Goal: Task Accomplishment & Management: Use online tool/utility

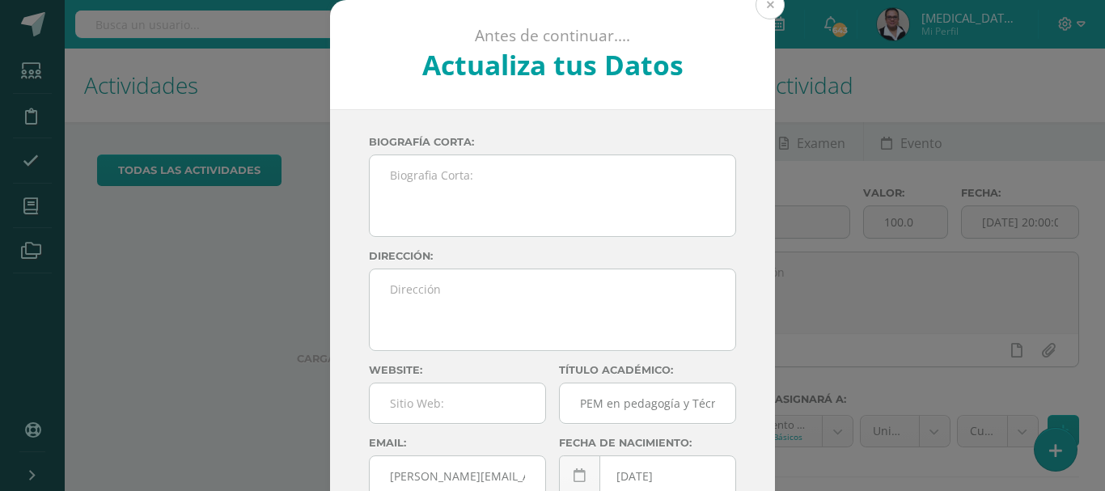
click at [757, 6] on button at bounding box center [770, 4] width 29 height 29
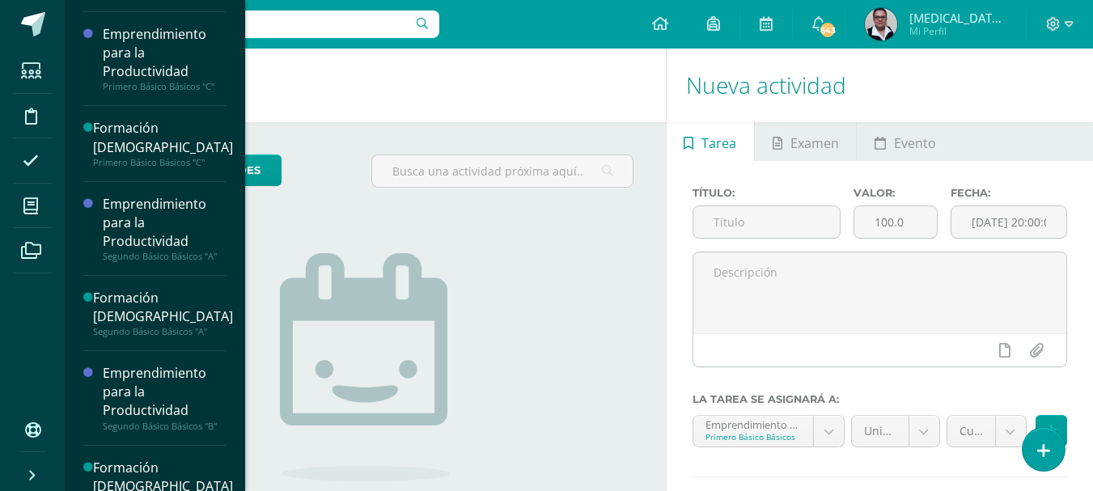
scroll to position [333, 0]
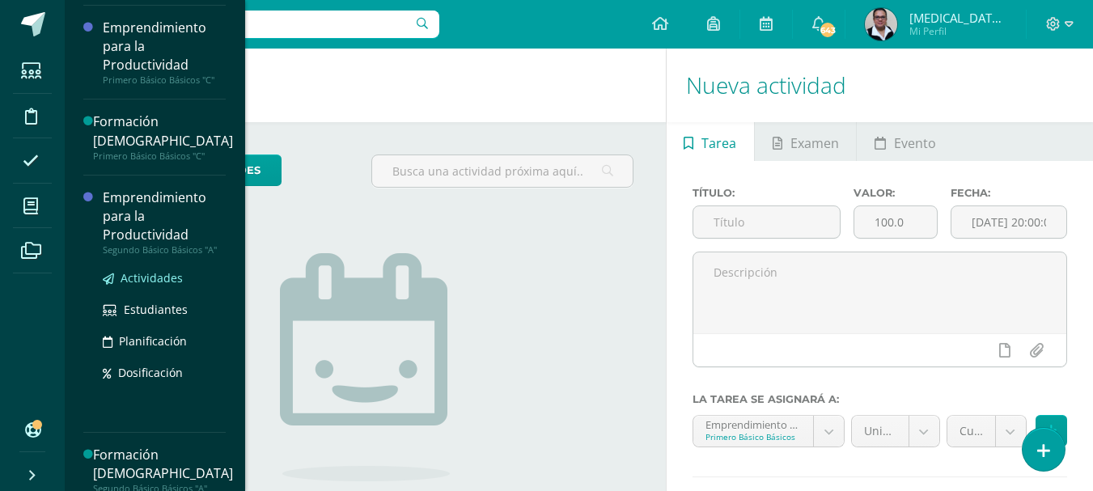
click at [165, 276] on span "Actividades" at bounding box center [152, 277] width 62 height 15
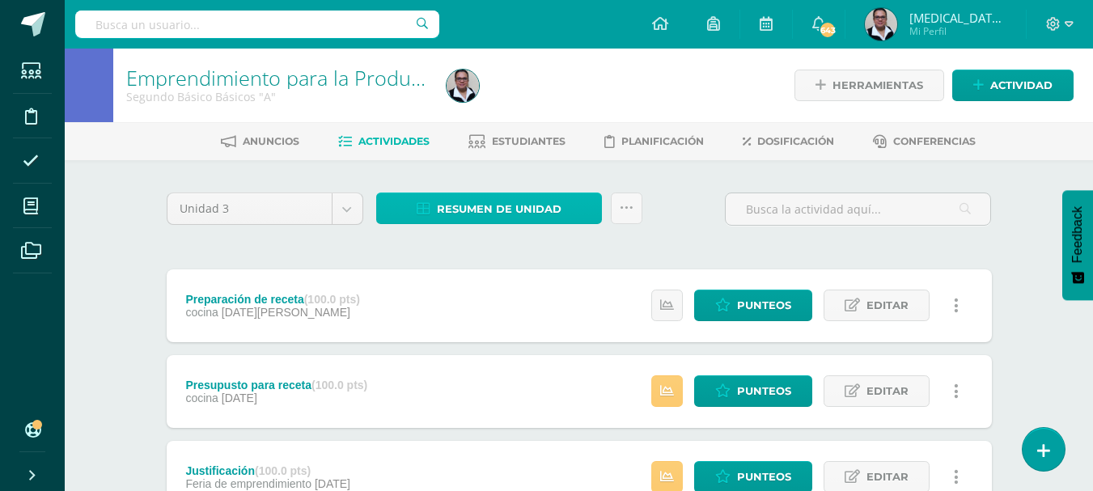
click at [486, 199] on span "Resumen de unidad" at bounding box center [499, 209] width 125 height 30
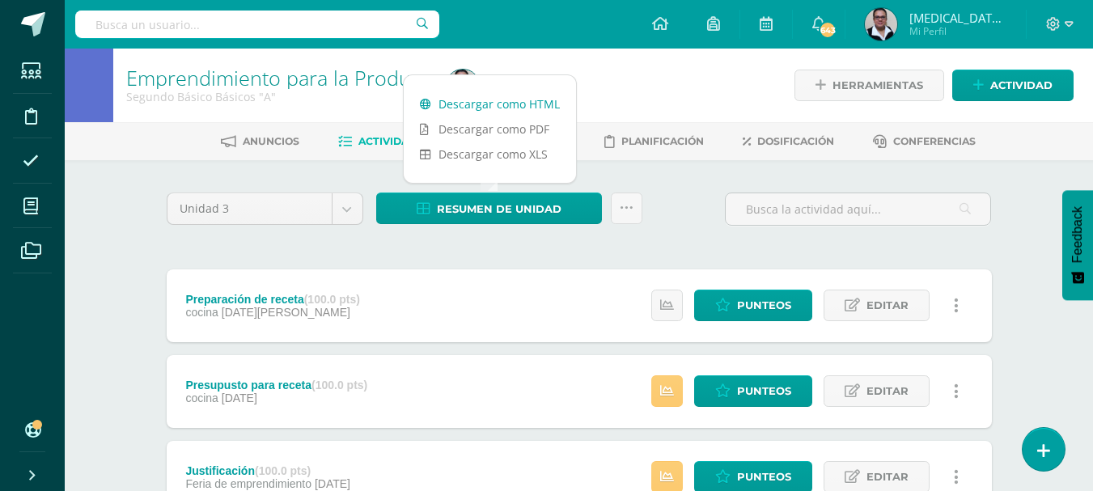
click at [493, 107] on link "Descargar como HTML" at bounding box center [490, 103] width 172 height 25
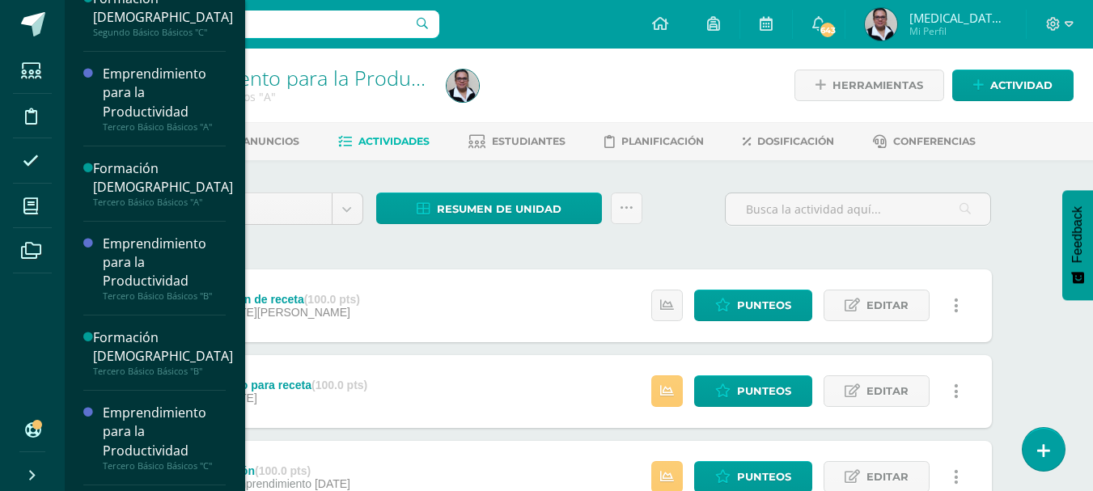
scroll to position [969, 0]
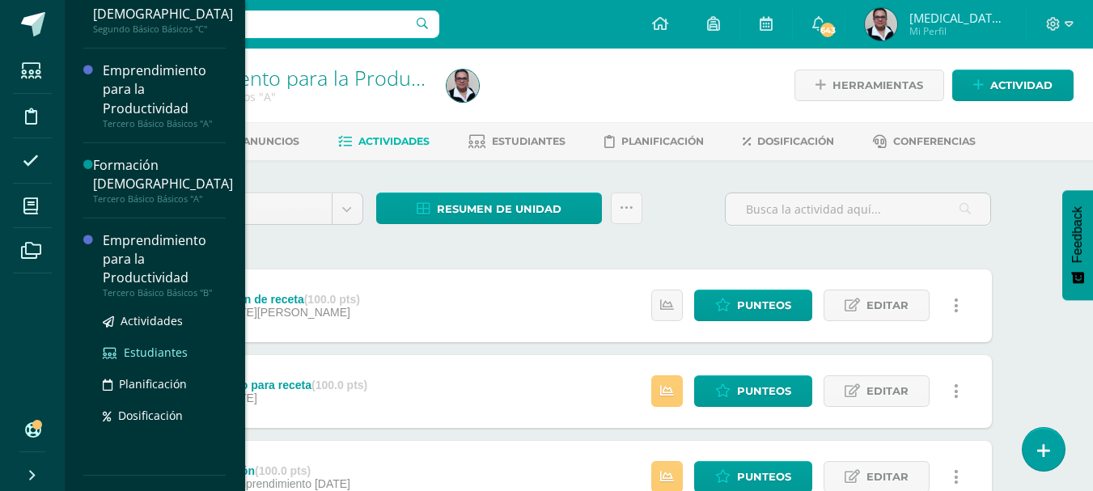
click at [159, 348] on span "Estudiantes" at bounding box center [156, 352] width 64 height 15
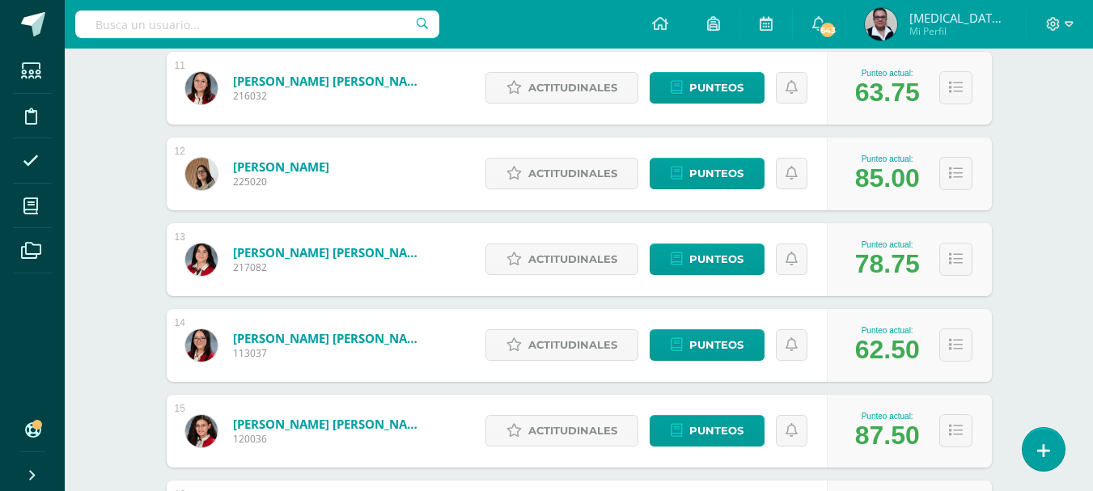
scroll to position [1162, 0]
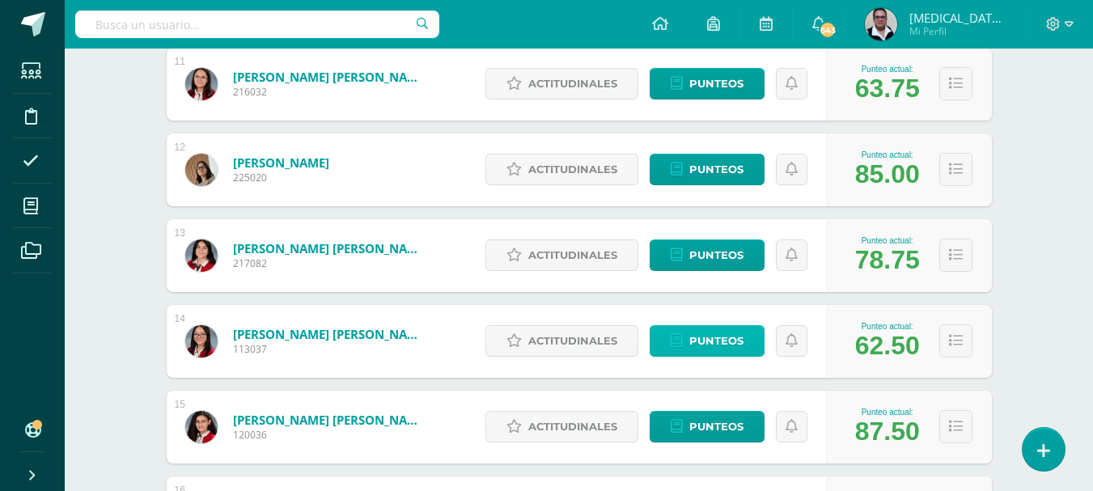
click at [693, 338] on span "Punteos" at bounding box center [716, 341] width 54 height 30
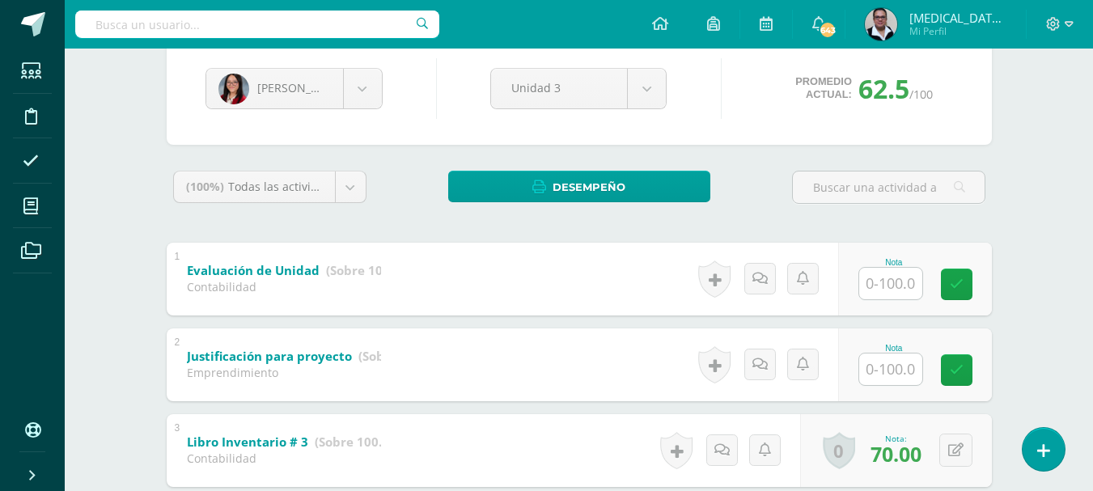
scroll to position [20, 0]
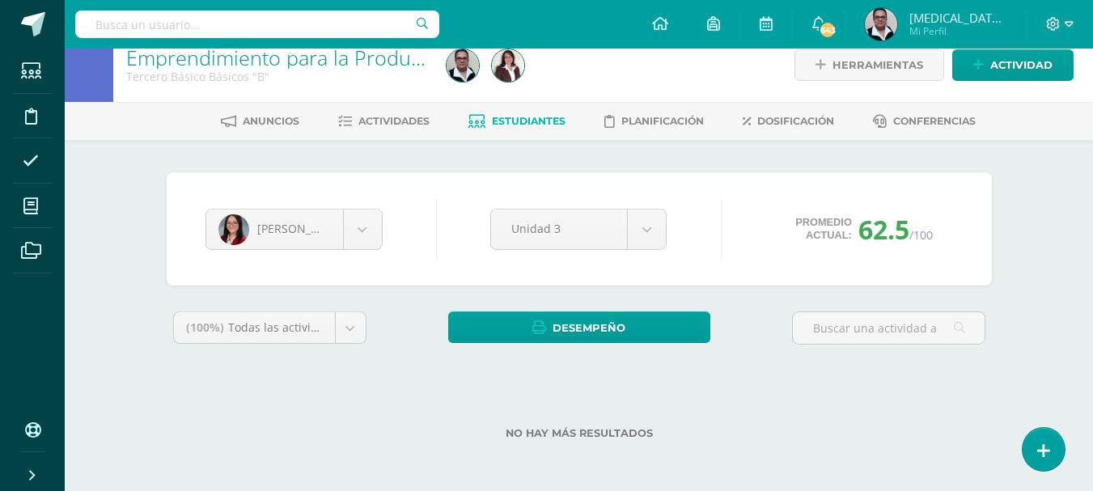
drag, startPoint x: 1102, startPoint y: 110, endPoint x: 1105, endPoint y: 146, distance: 36.5
click at [1092, 146] on html "Estudiantes Disciplina Asistencia Mis cursos Archivos Soporte Ayuda Reportar un…" at bounding box center [546, 235] width 1093 height 511
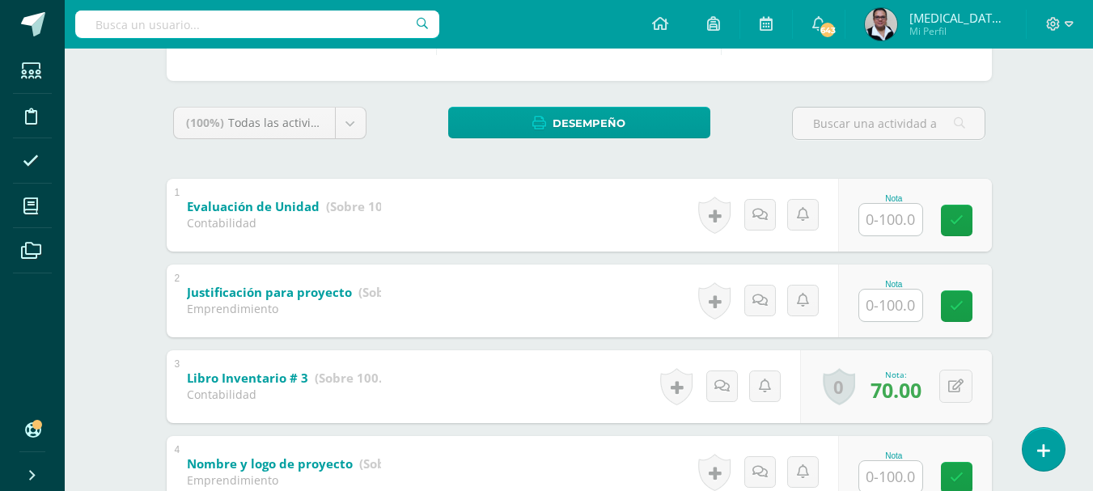
scroll to position [231, 0]
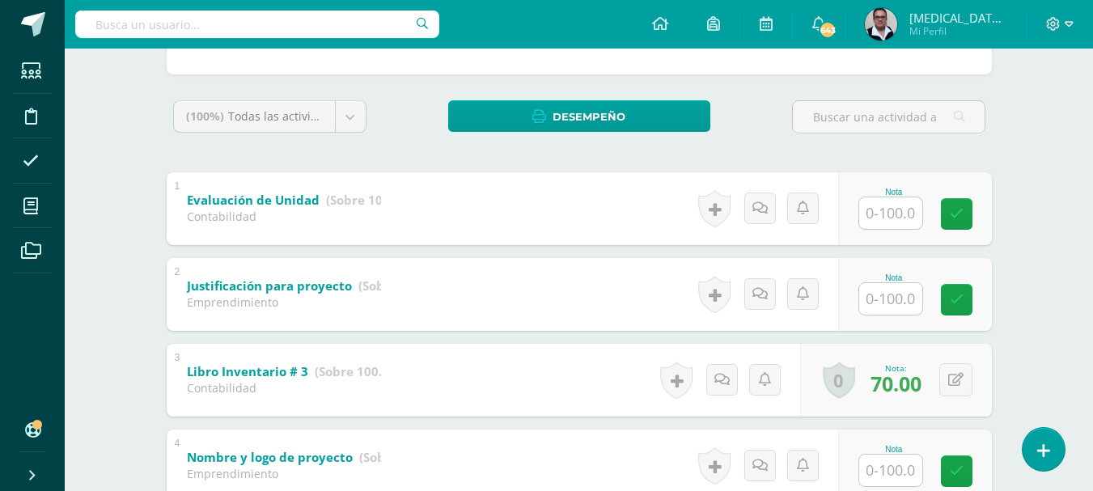
click at [900, 295] on input "text" at bounding box center [890, 299] width 63 height 32
type input "50"
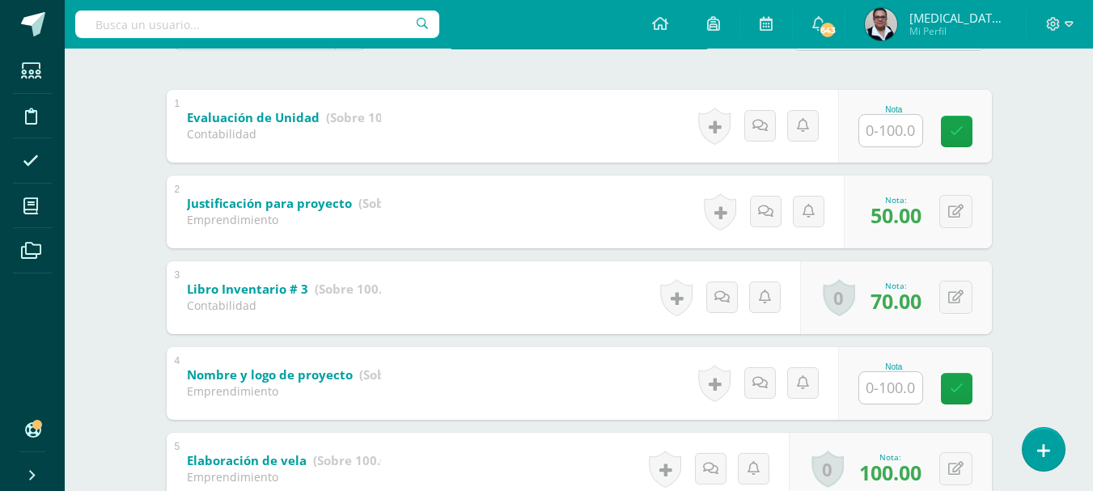
scroll to position [338, 0]
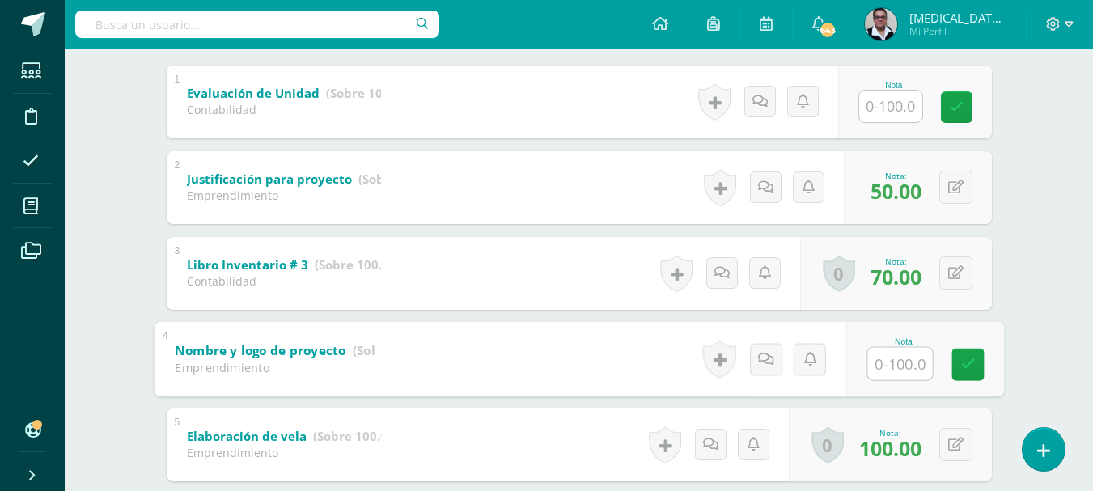
click at [909, 358] on input "text" at bounding box center [899, 363] width 65 height 32
type input "100"
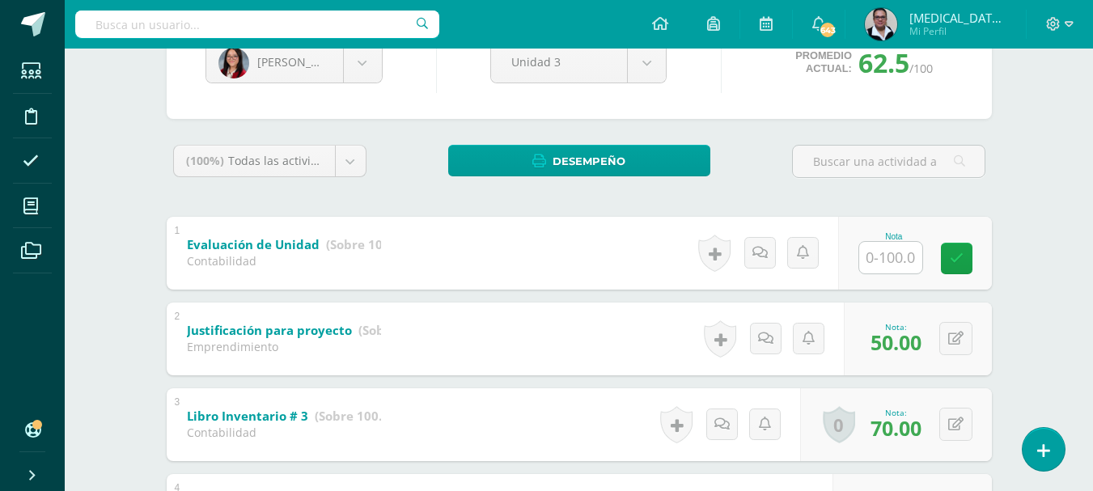
scroll to position [0, 0]
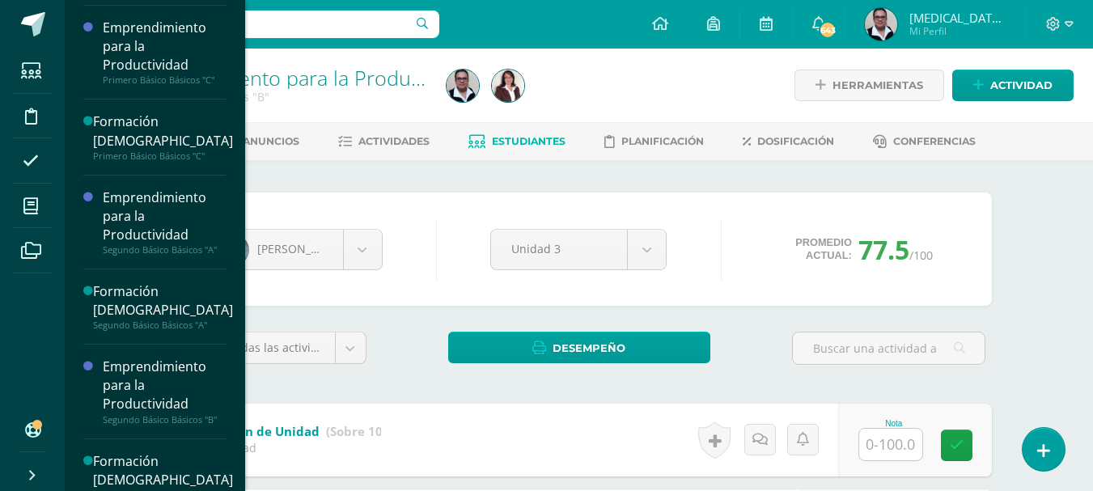
scroll to position [336, 0]
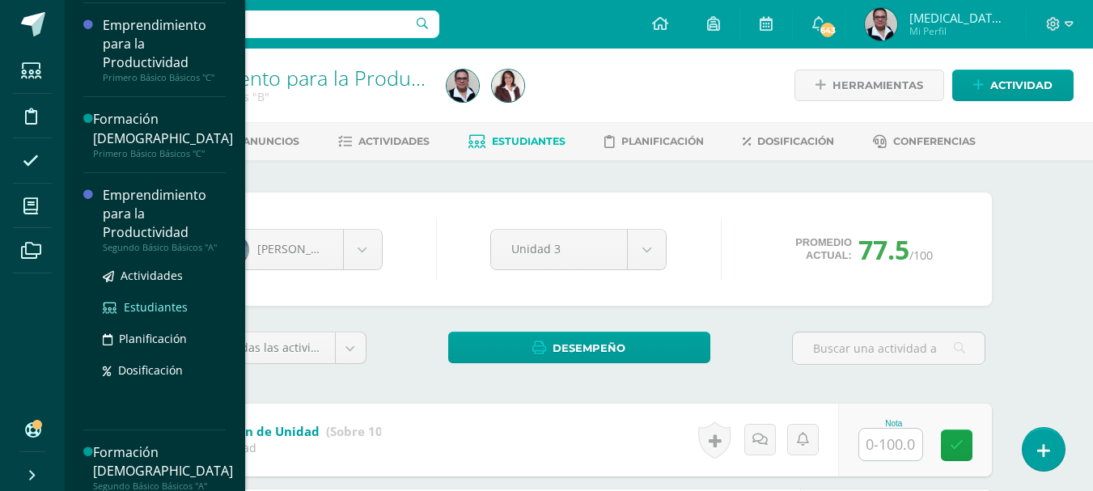
click at [144, 308] on span "Estudiantes" at bounding box center [156, 306] width 64 height 15
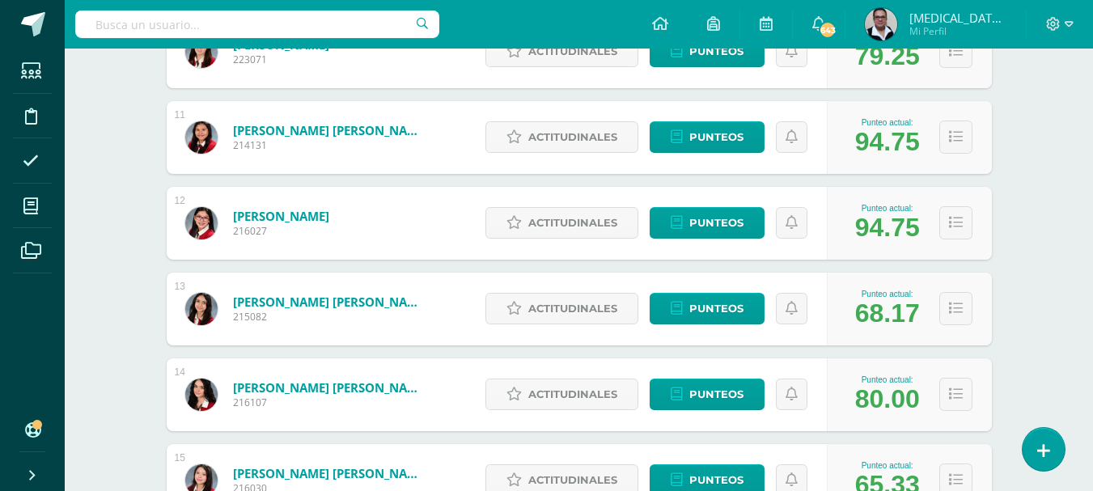
scroll to position [1117, 0]
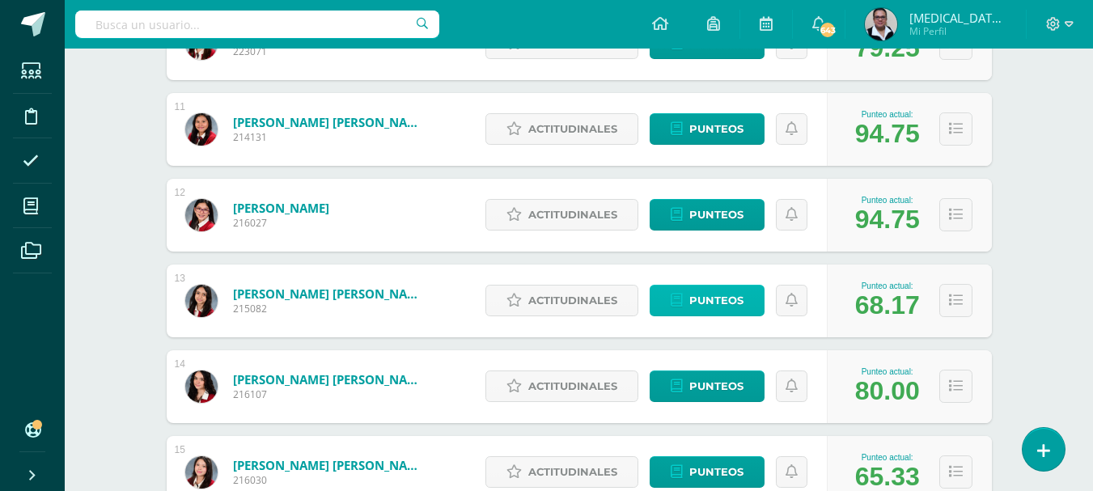
click at [744, 299] on link "Punteos" at bounding box center [707, 301] width 115 height 32
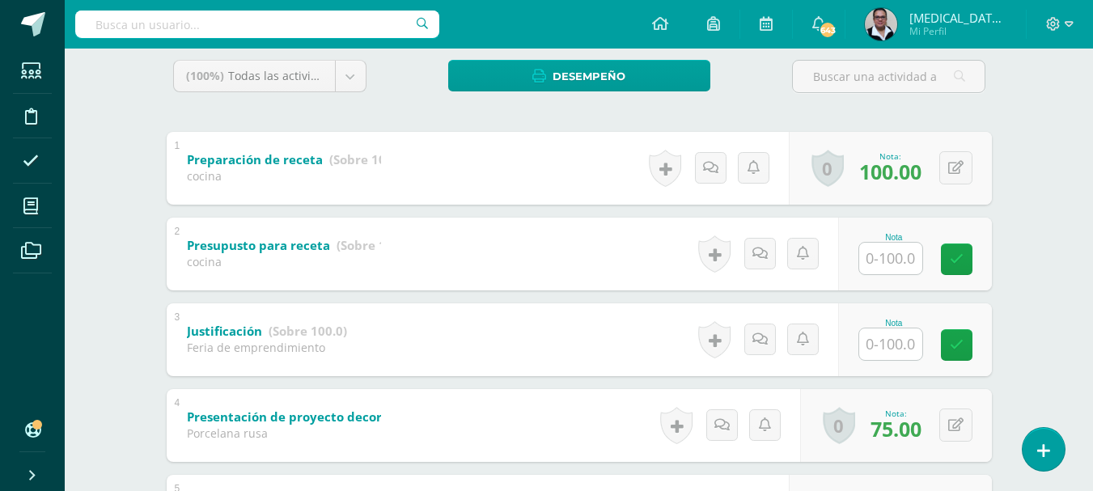
scroll to position [295, 0]
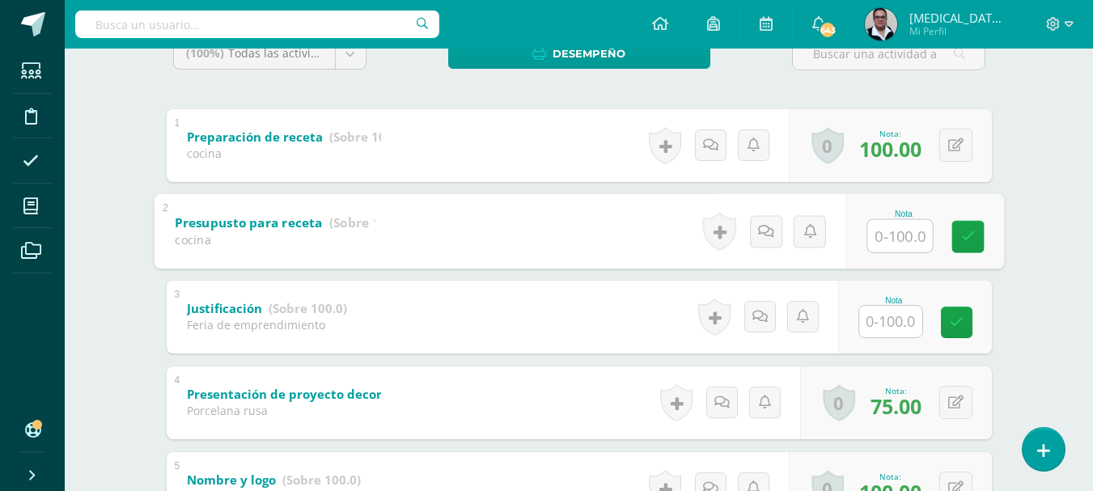
click at [896, 226] on input "text" at bounding box center [899, 235] width 65 height 32
type input "0"
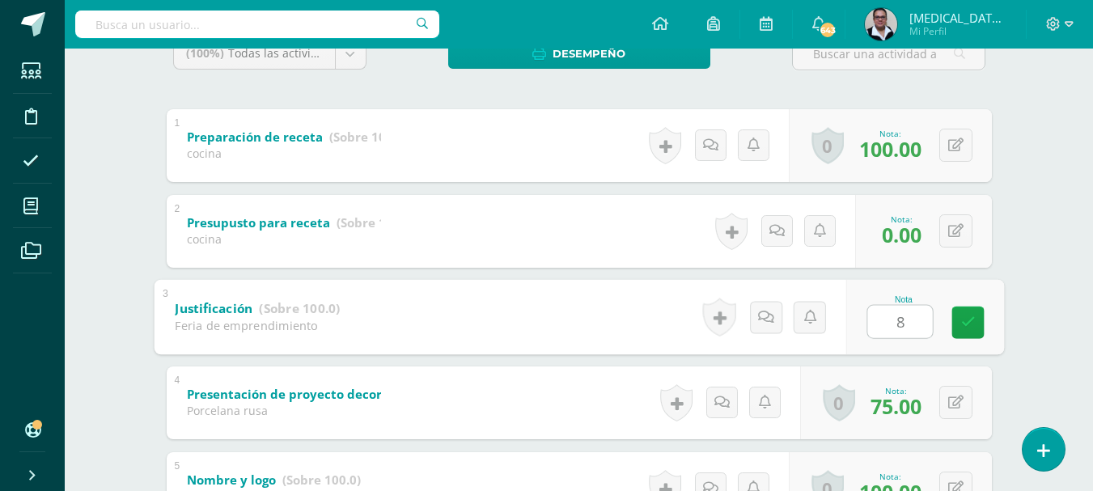
type input "80"
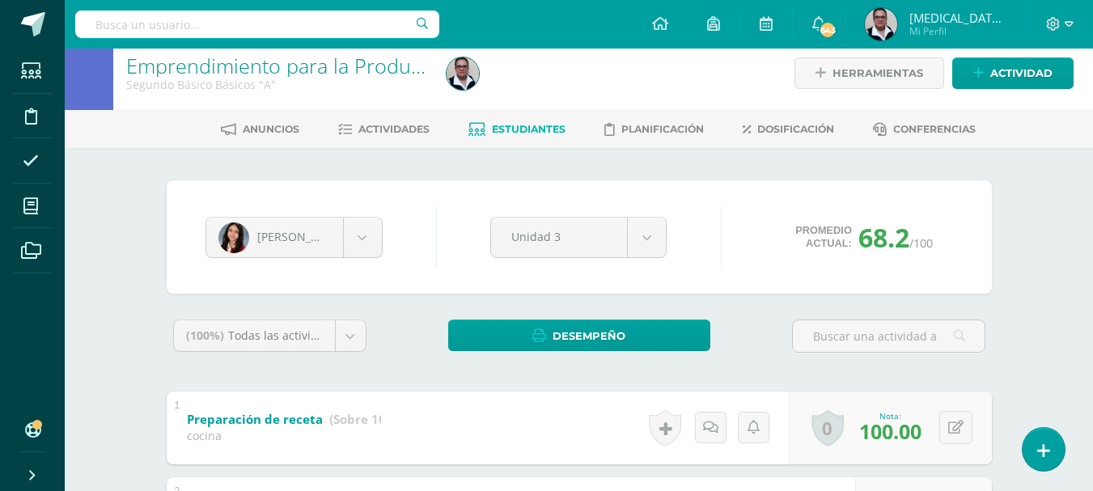
scroll to position [0, 0]
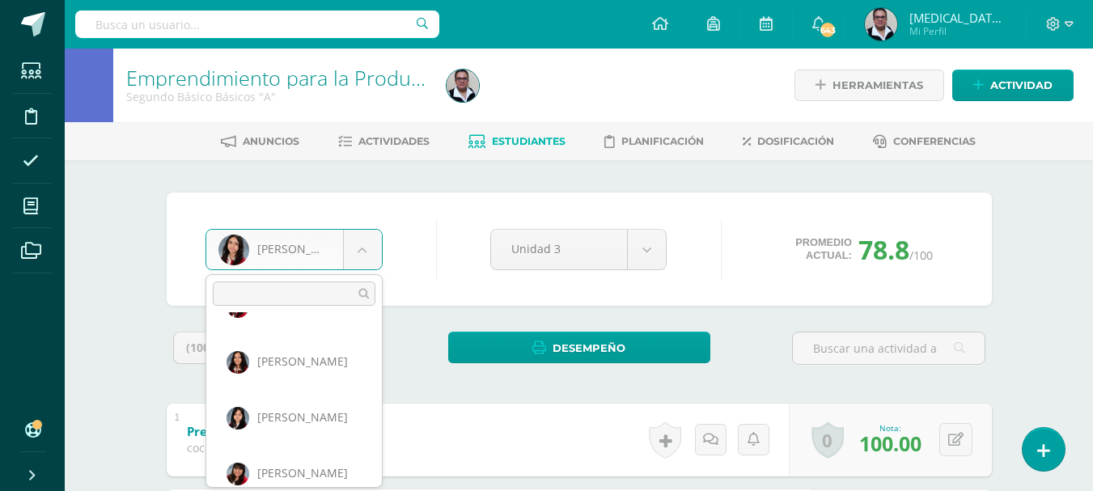
scroll to position [1067, 0]
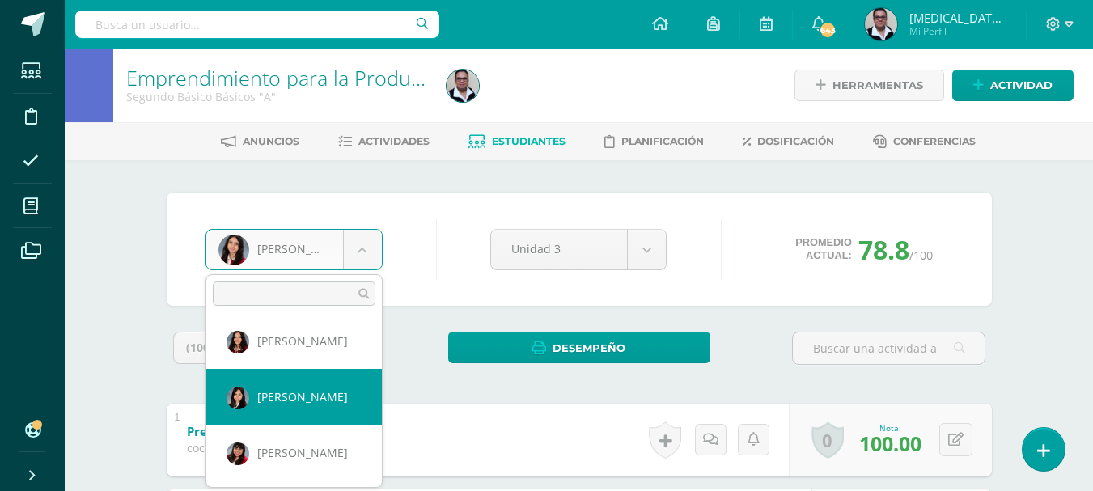
select select "3626"
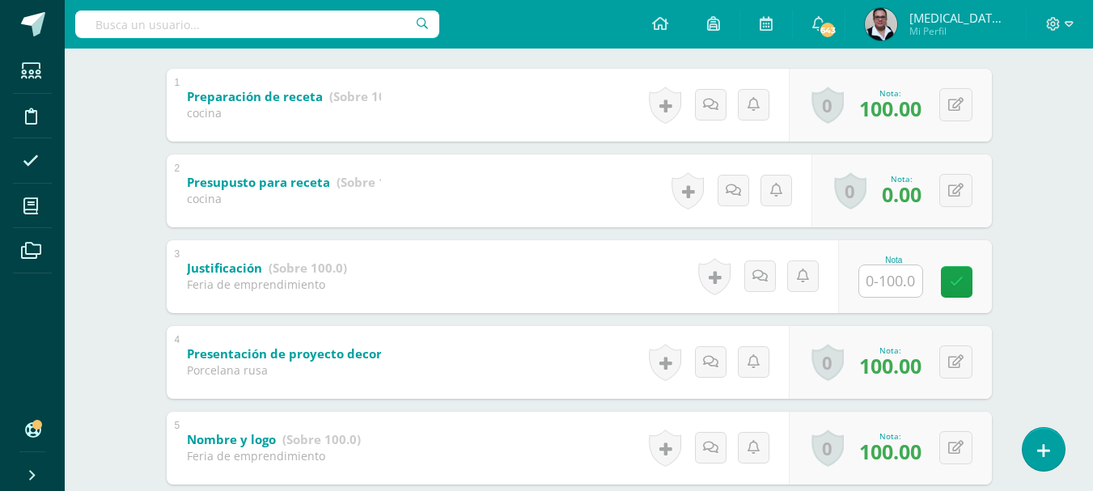
scroll to position [339, 0]
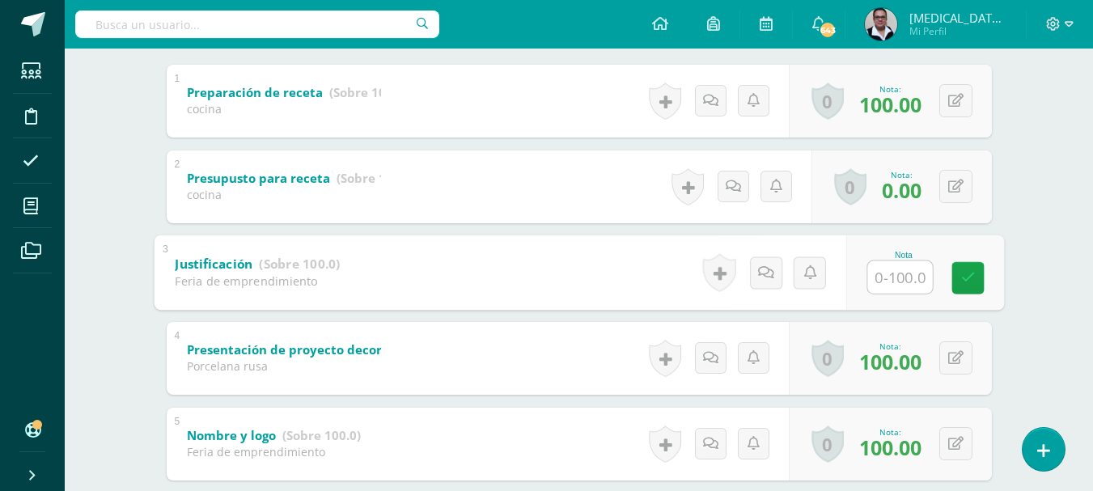
click at [888, 281] on input "text" at bounding box center [899, 277] width 65 height 32
type input "90"
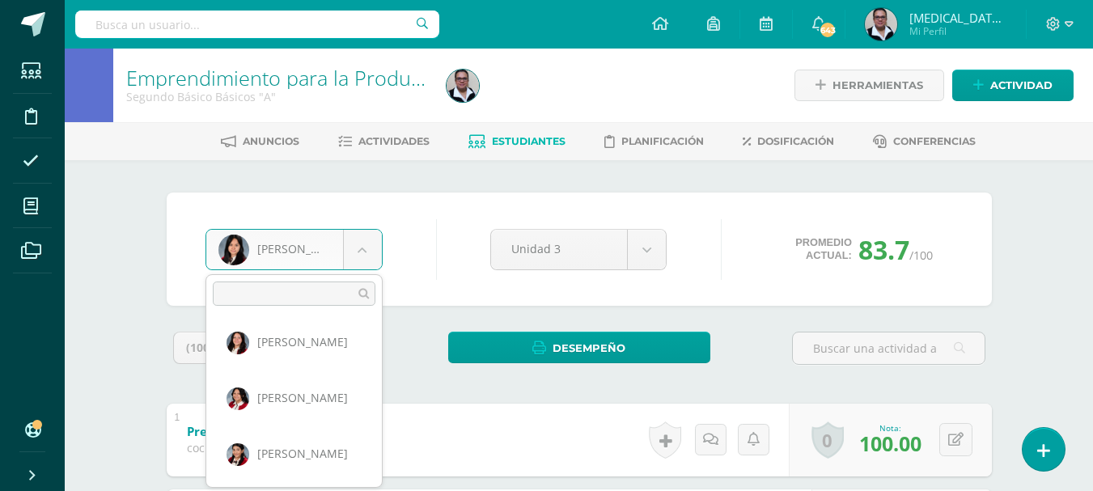
scroll to position [110, 0]
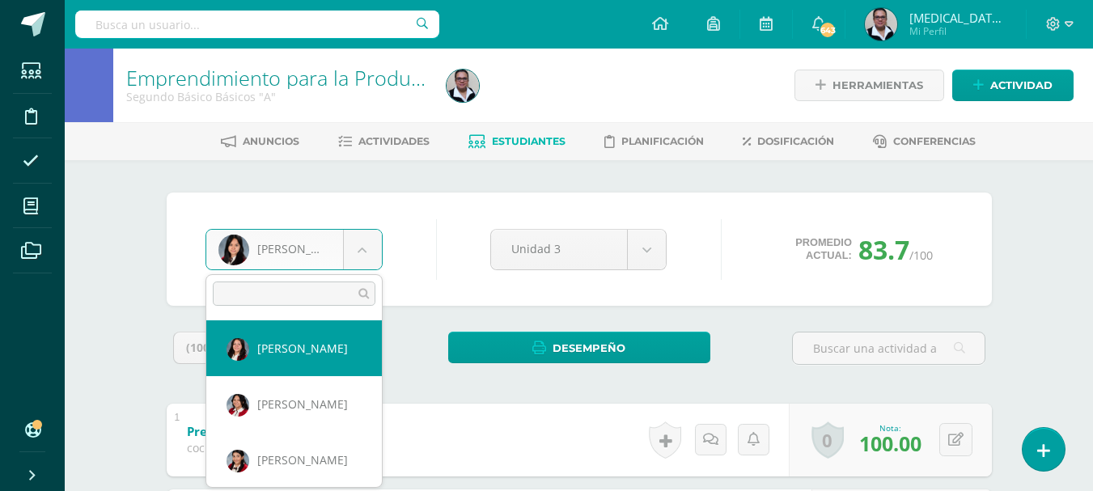
select select "216"
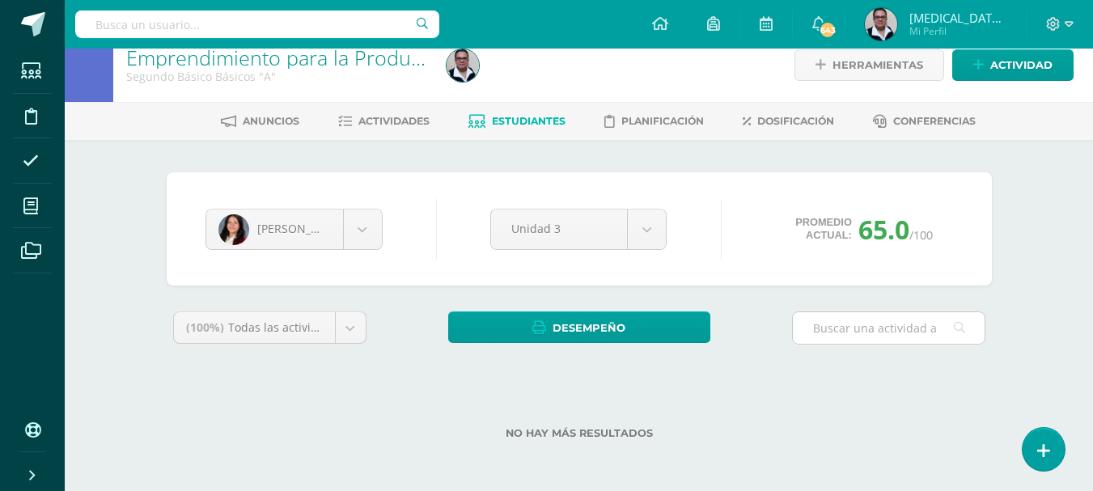
scroll to position [20, 0]
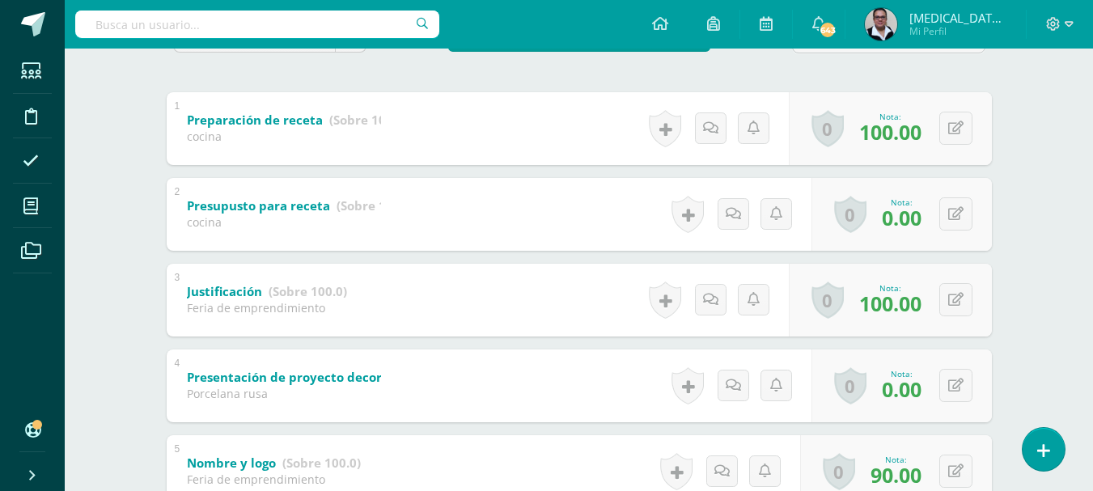
scroll to position [316, 0]
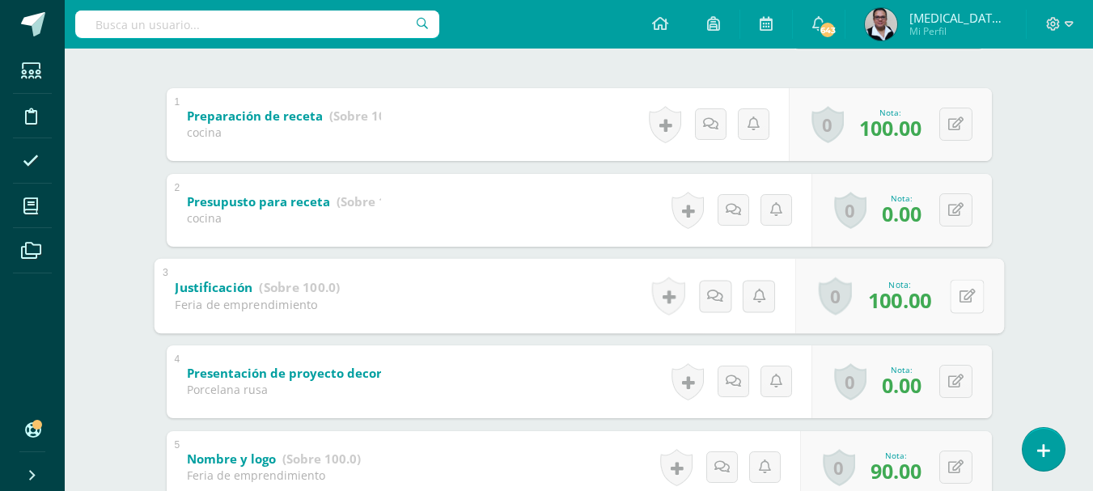
click at [959, 302] on icon at bounding box center [967, 296] width 16 height 14
type input "90"
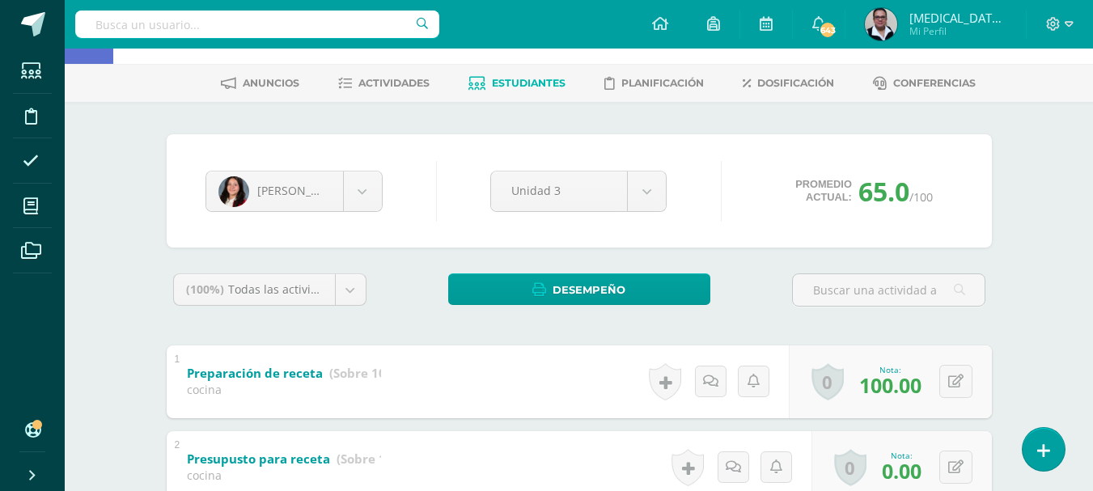
scroll to position [0, 0]
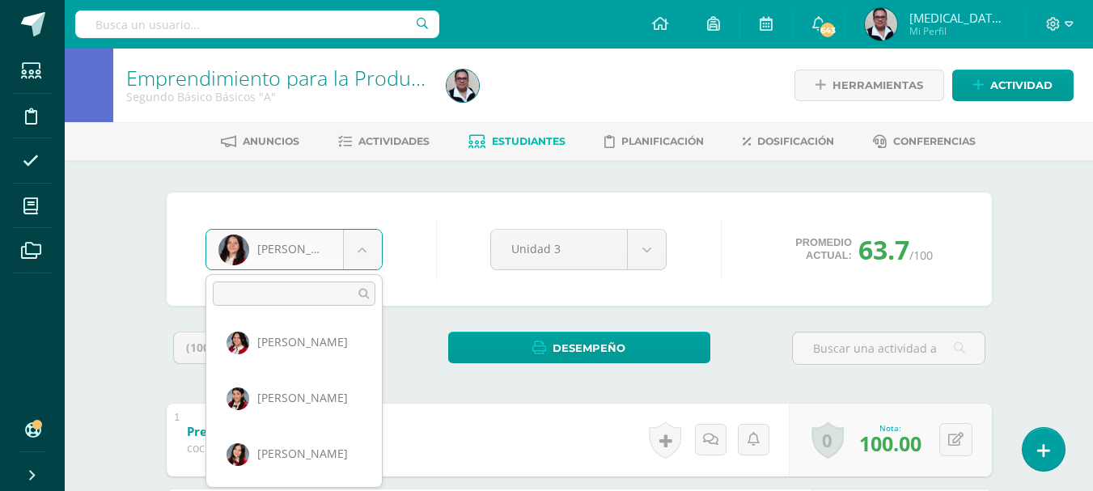
scroll to position [186, 0]
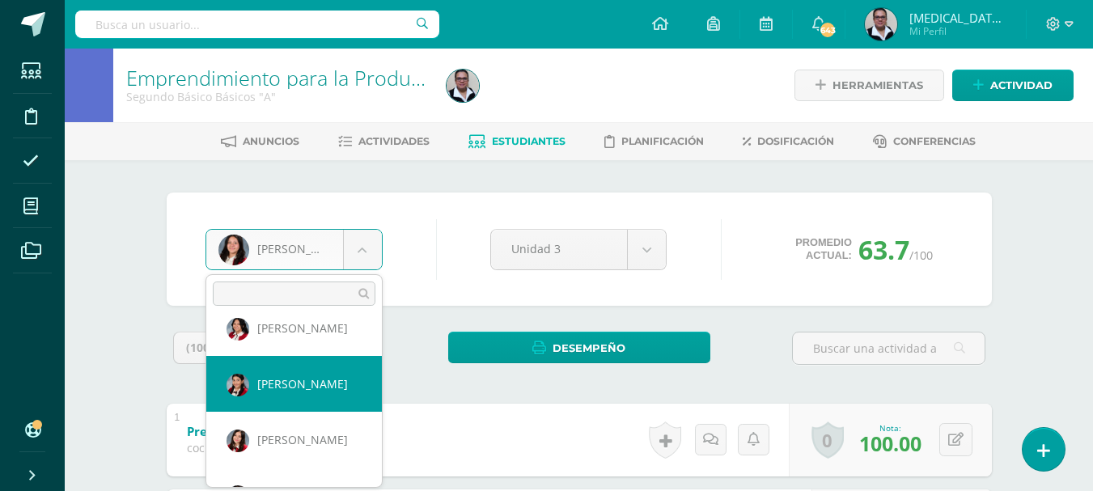
select select "3503"
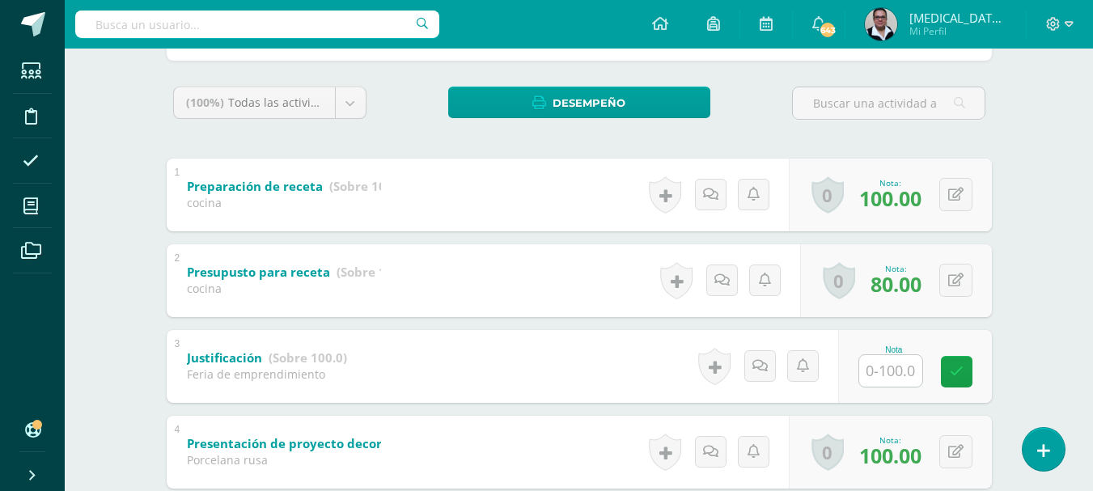
scroll to position [247, 0]
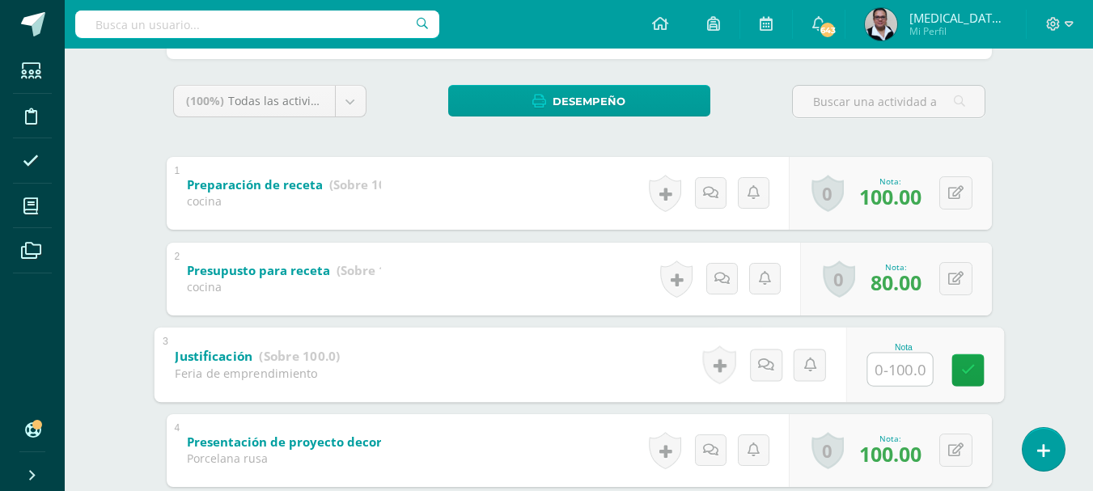
click at [897, 376] on input "text" at bounding box center [899, 369] width 65 height 32
type input "100"
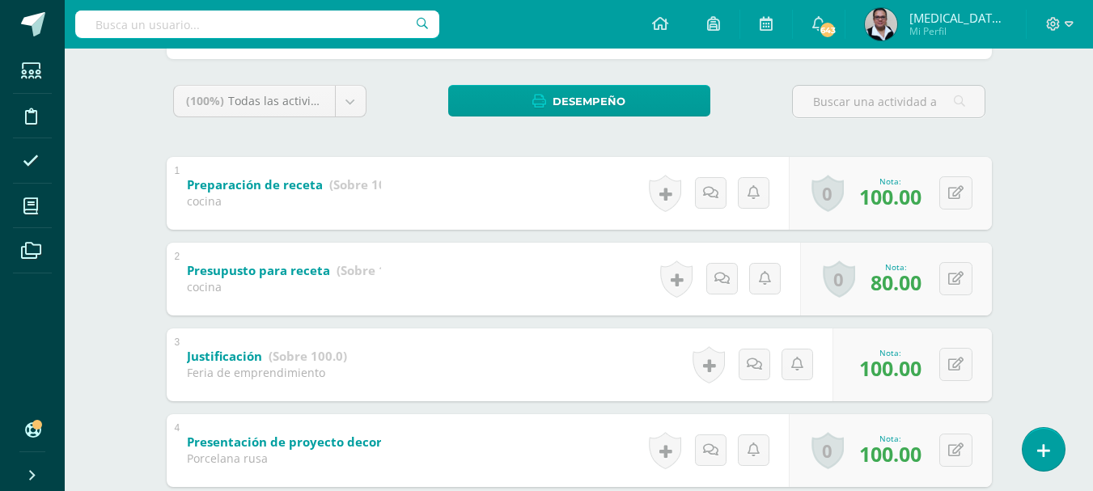
click at [10, 222] on li "Mis cursos" at bounding box center [32, 206] width 65 height 45
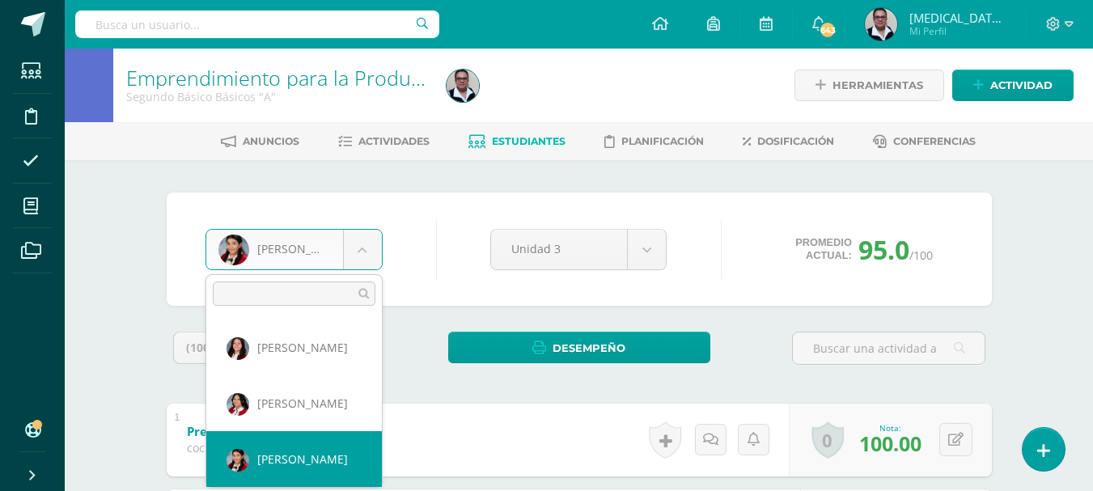
scroll to position [62, 0]
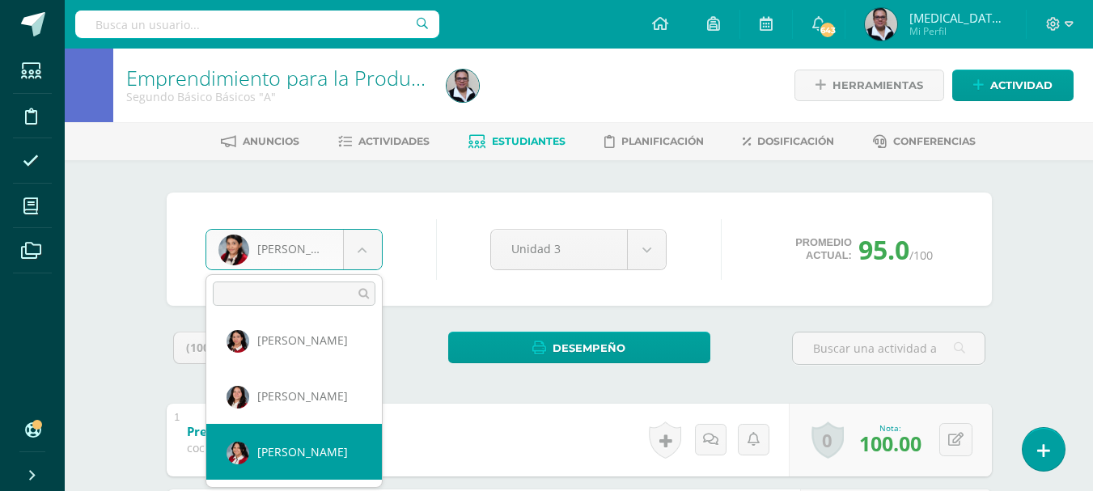
select select "3499"
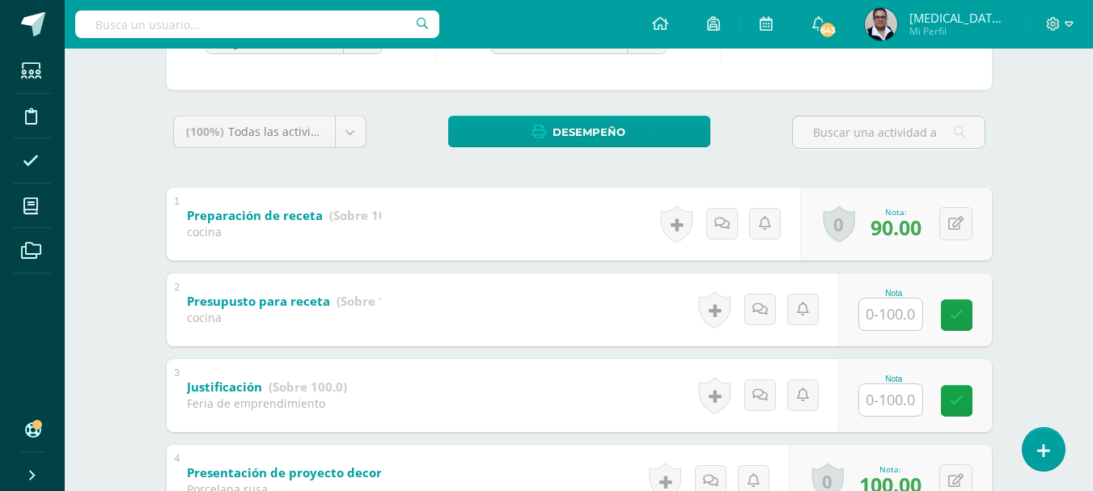
scroll to position [289, 0]
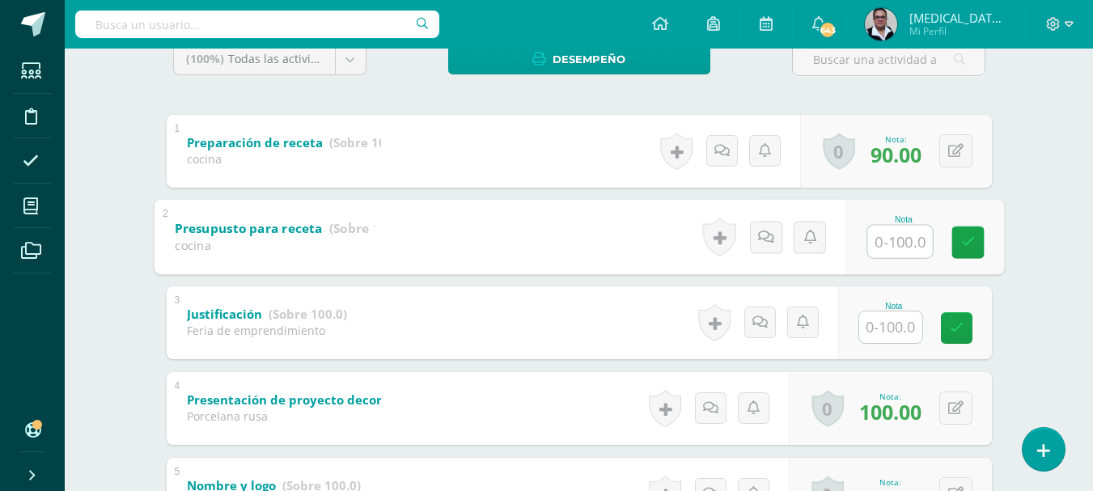
click at [911, 237] on input "text" at bounding box center [899, 241] width 65 height 32
type input "9"
type input "0"
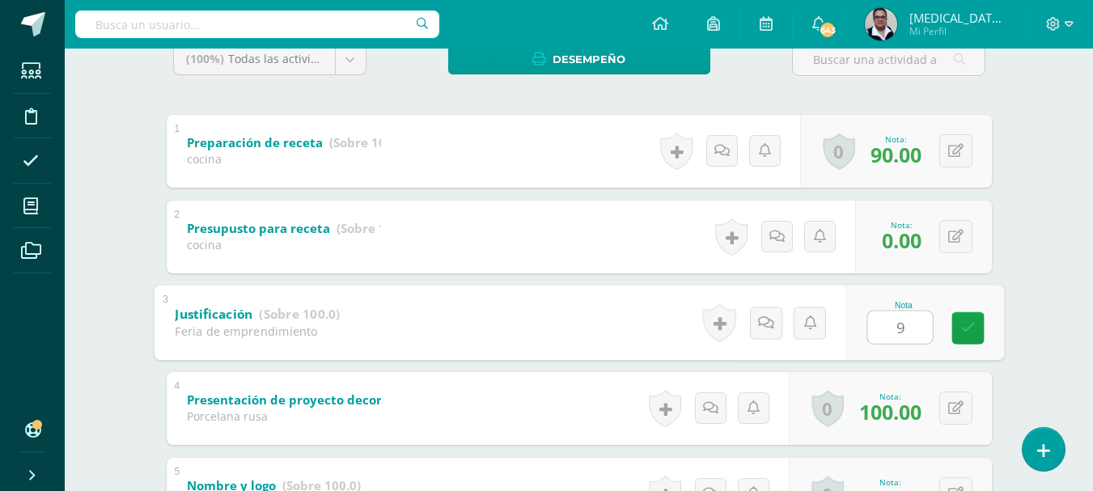
type input "90"
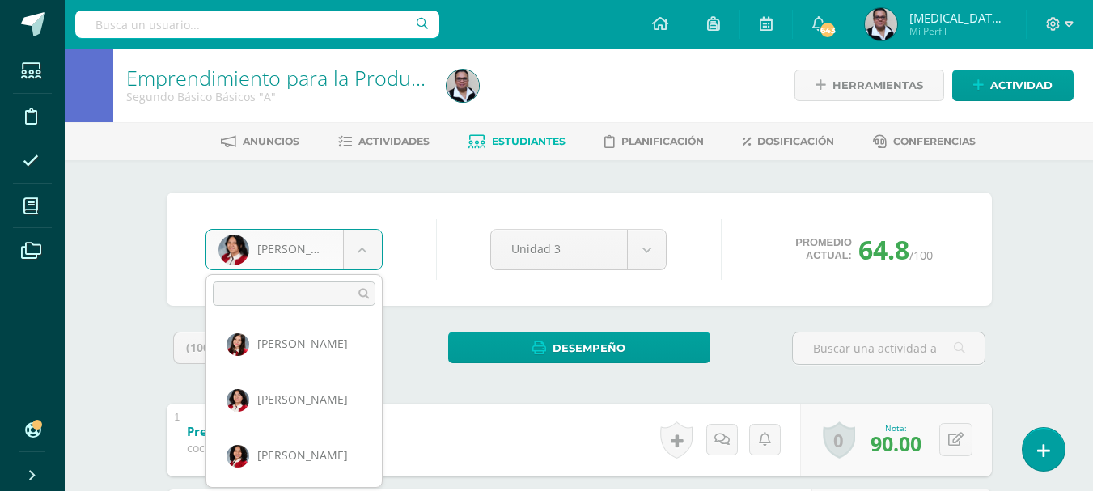
scroll to position [275, 0]
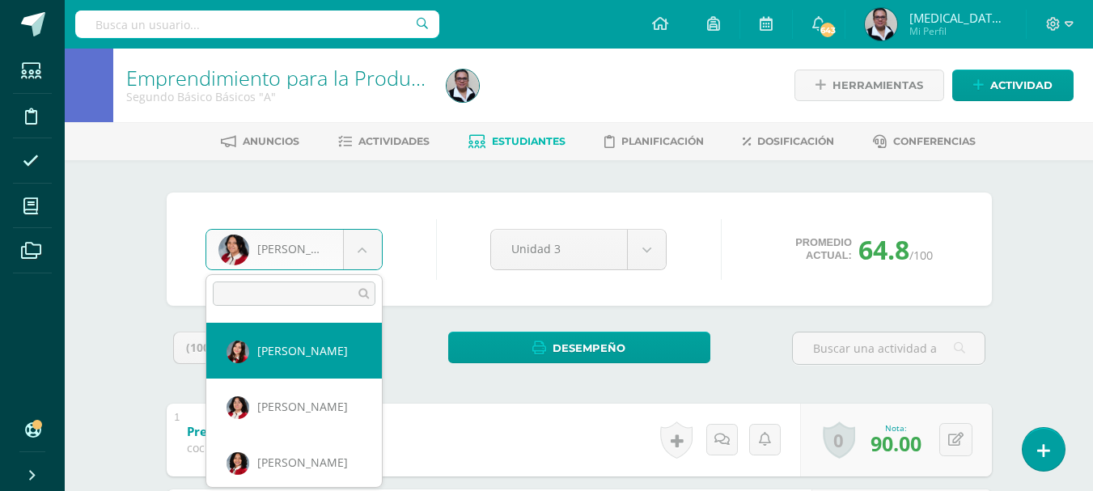
select select "218"
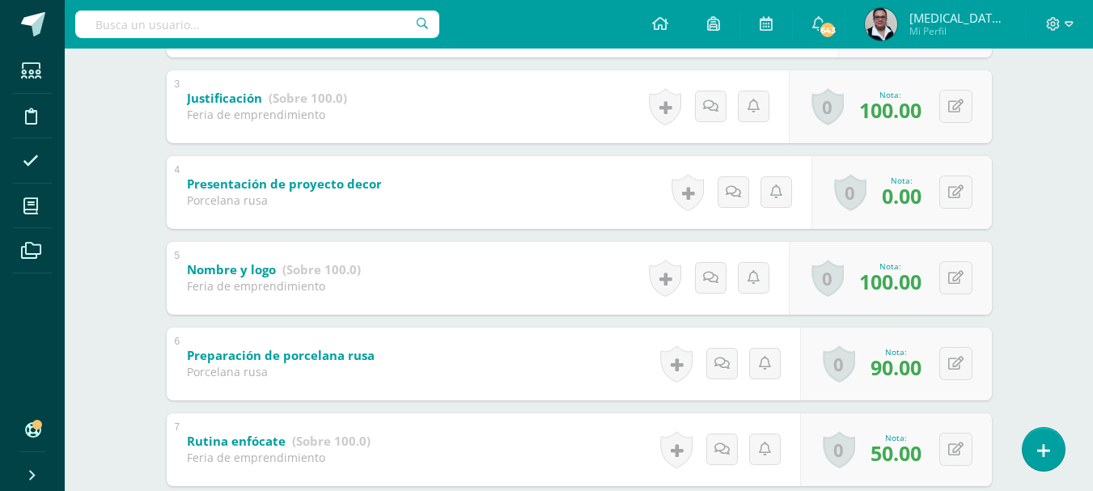
scroll to position [509, 0]
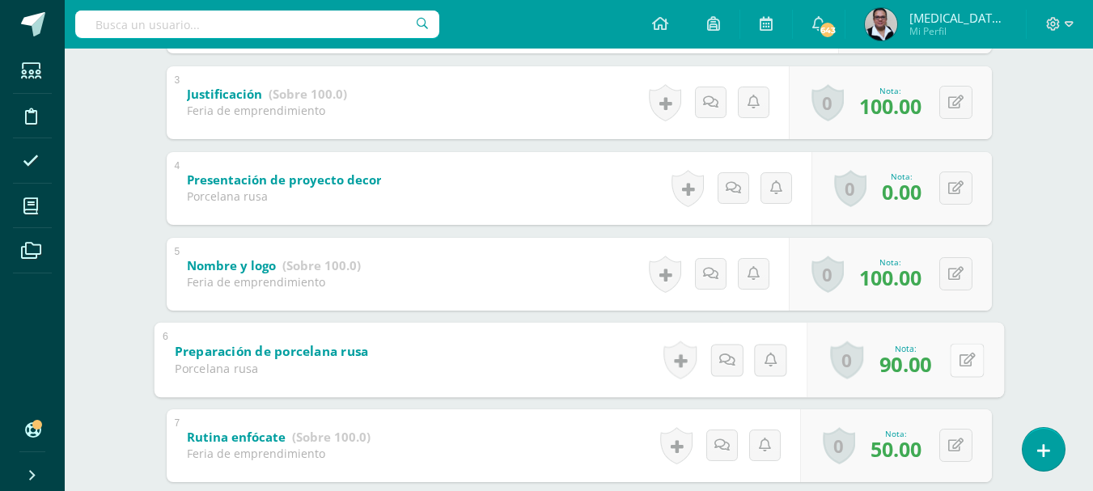
click at [947, 358] on div "0 Logros Logros obtenidos Aún no hay logros agregados Nota: 90.00" at bounding box center [905, 359] width 197 height 75
click at [963, 358] on icon at bounding box center [967, 360] width 16 height 14
type input "100"
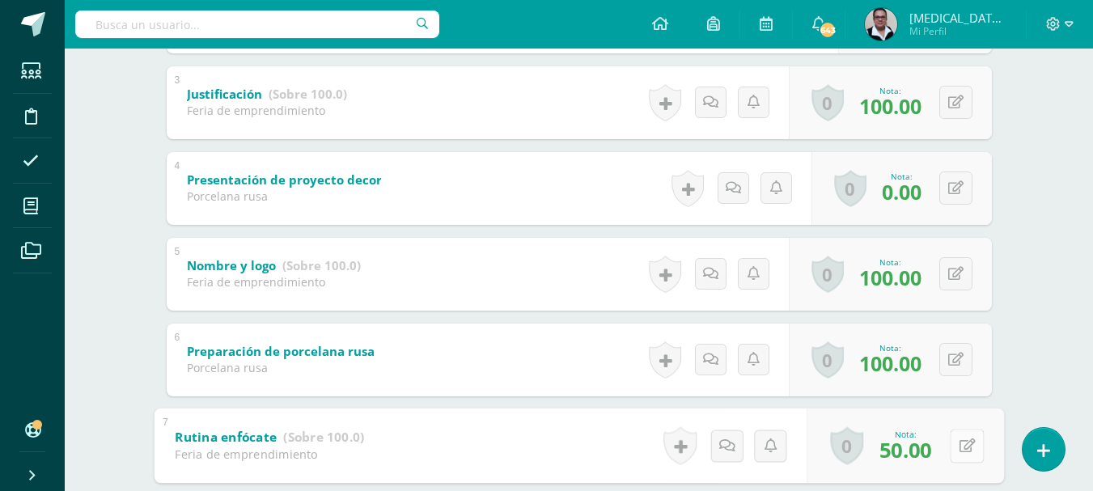
click at [948, 445] on div "0 Logros Logros obtenidos Aún no hay logros agregados Nota: 50.00" at bounding box center [905, 445] width 197 height 75
click at [964, 447] on icon at bounding box center [967, 446] width 16 height 14
type input "75"
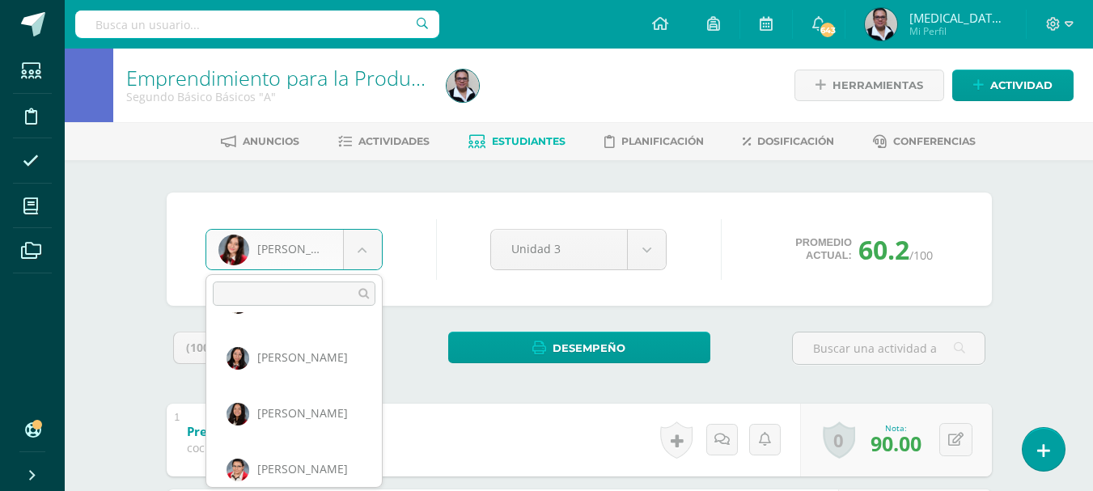
scroll to position [821, 0]
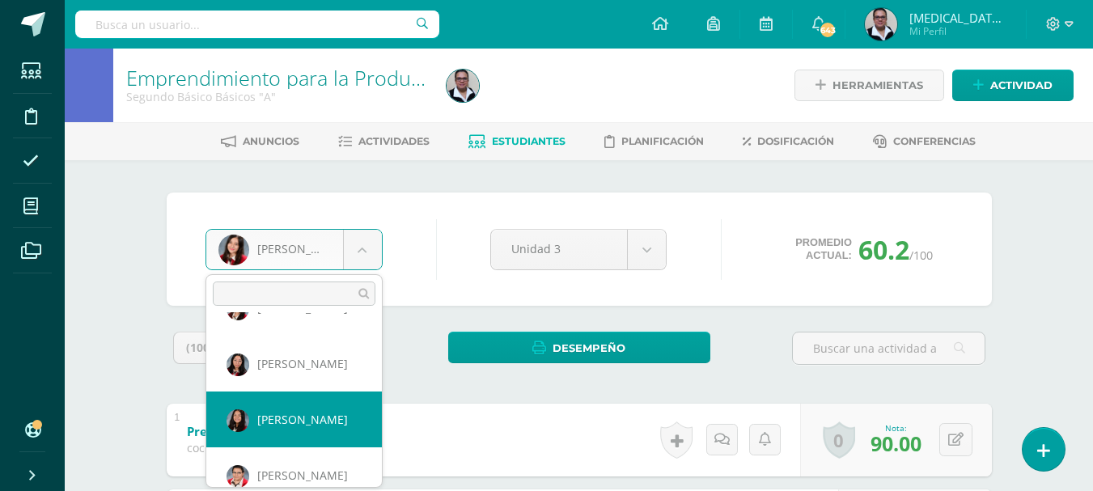
select select "246"
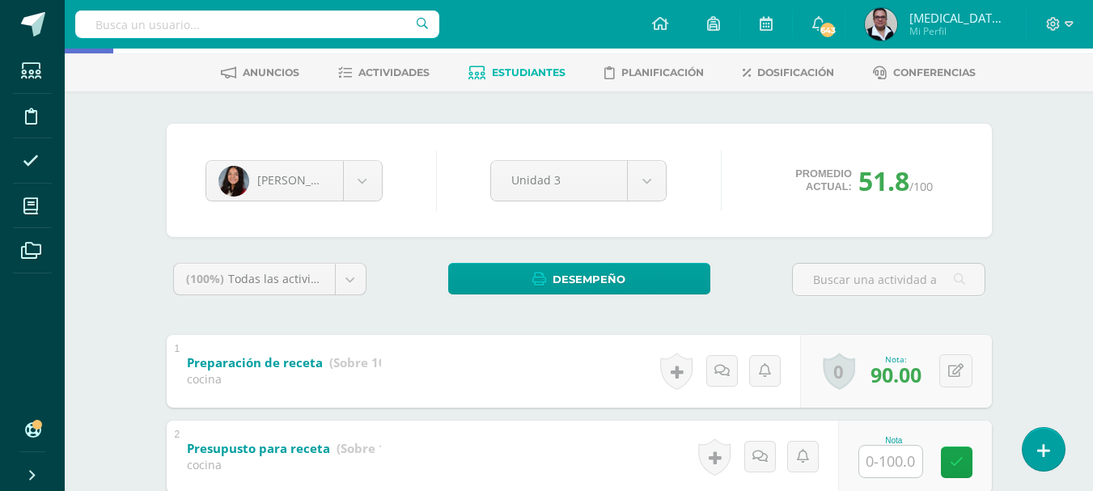
scroll to position [260, 0]
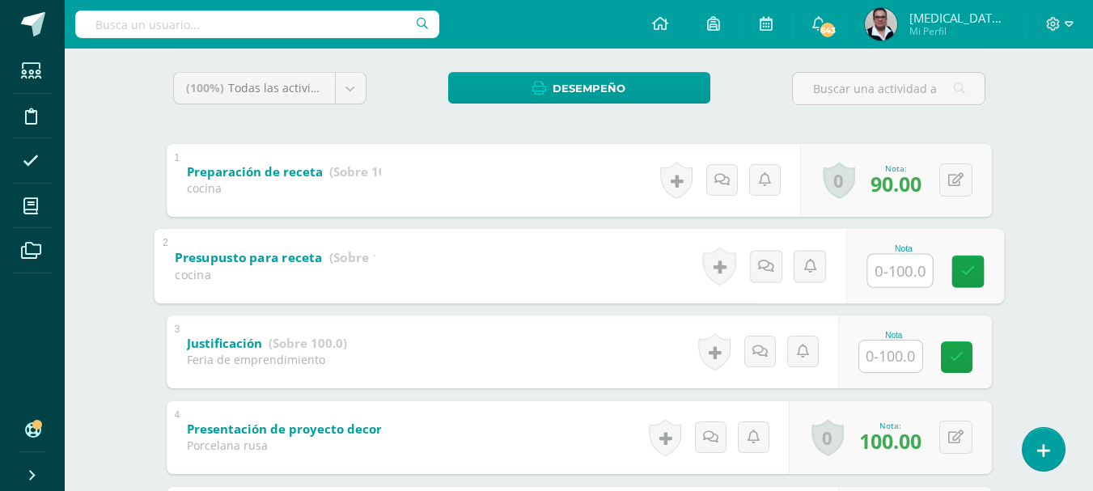
click at [880, 269] on input "text" at bounding box center [899, 270] width 65 height 32
type input "0"
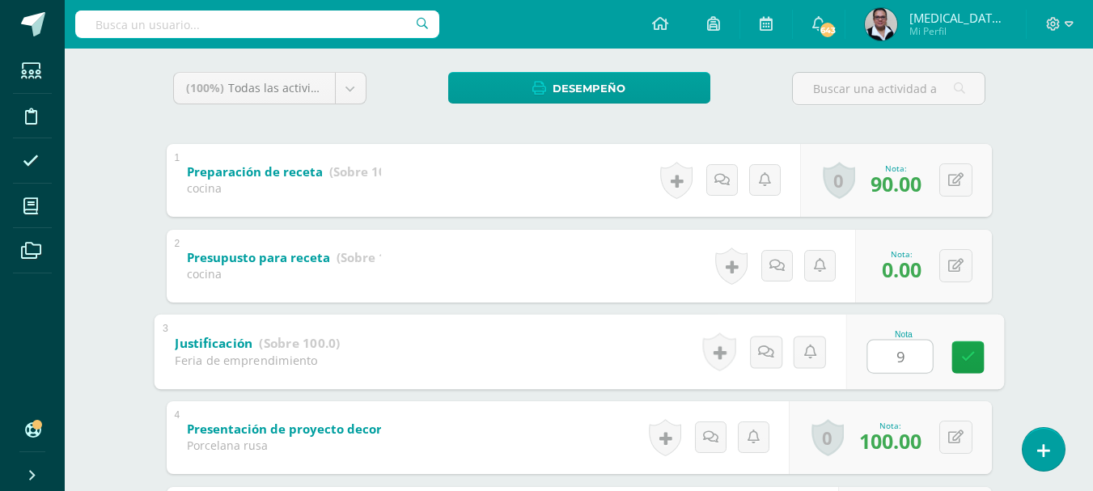
type input "90"
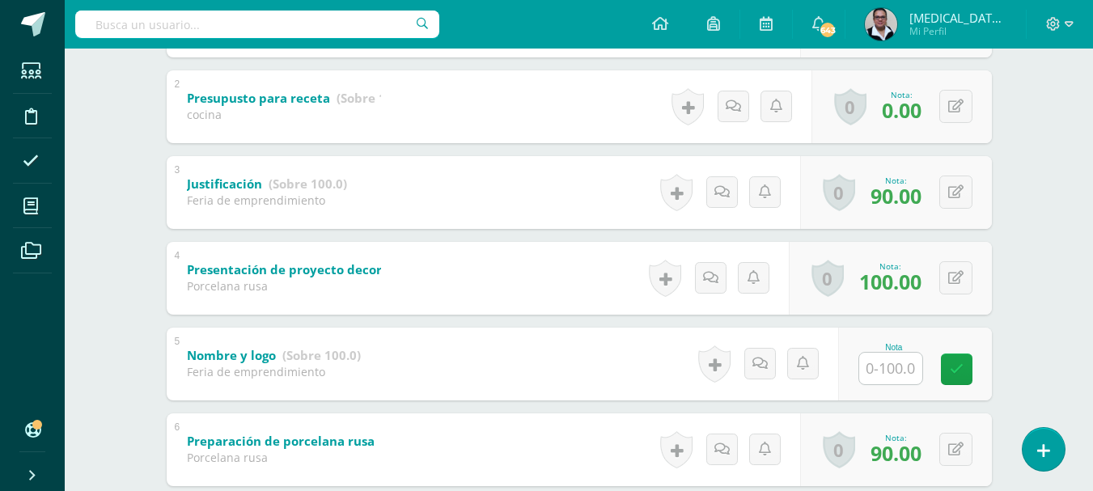
scroll to position [448, 0]
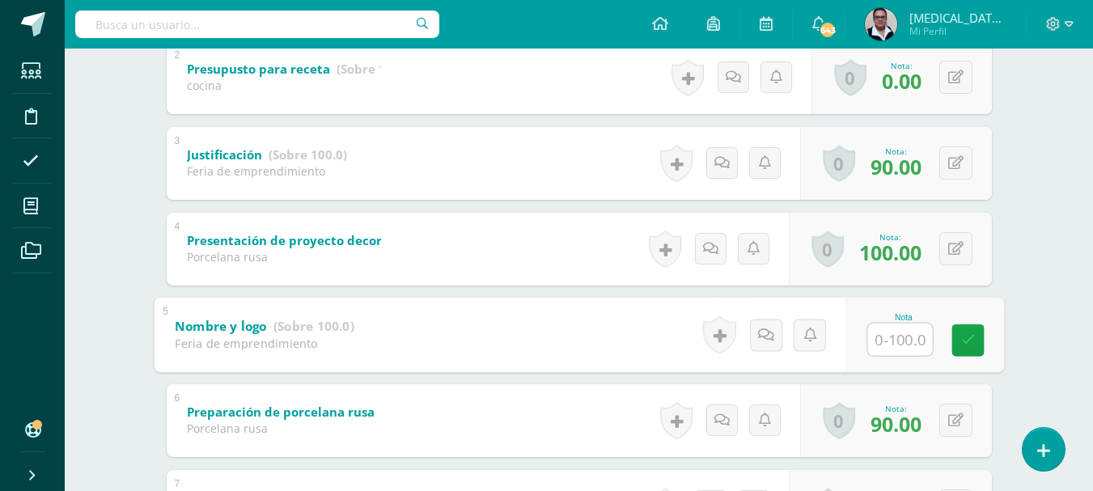
click at [864, 340] on div "Nota" at bounding box center [925, 334] width 158 height 75
type input "0"
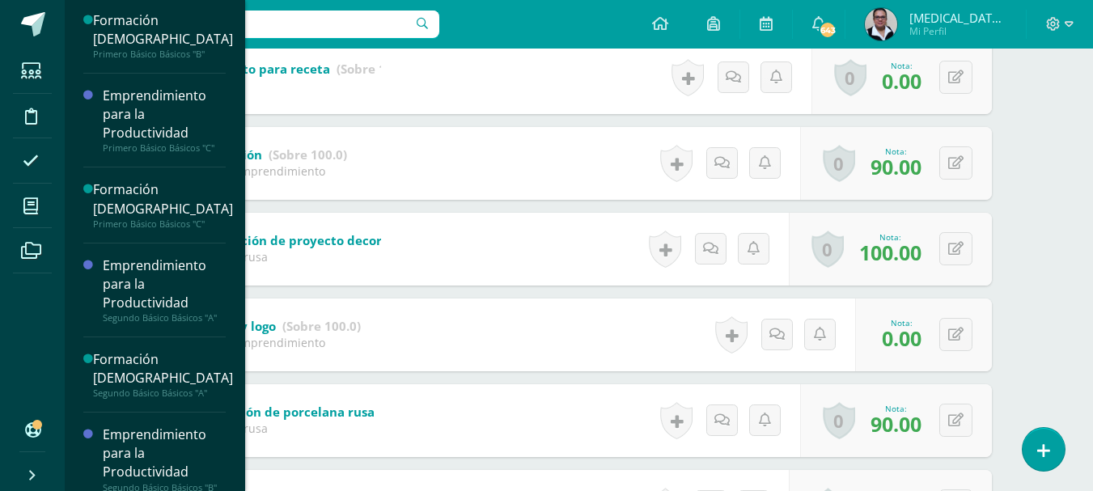
scroll to position [272, 0]
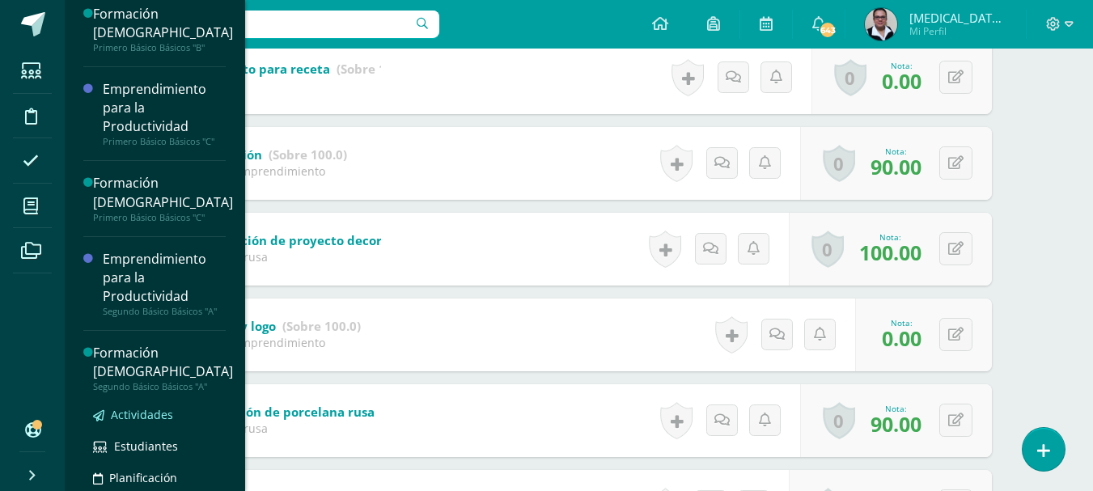
click at [156, 413] on span "Actividades" at bounding box center [142, 414] width 62 height 15
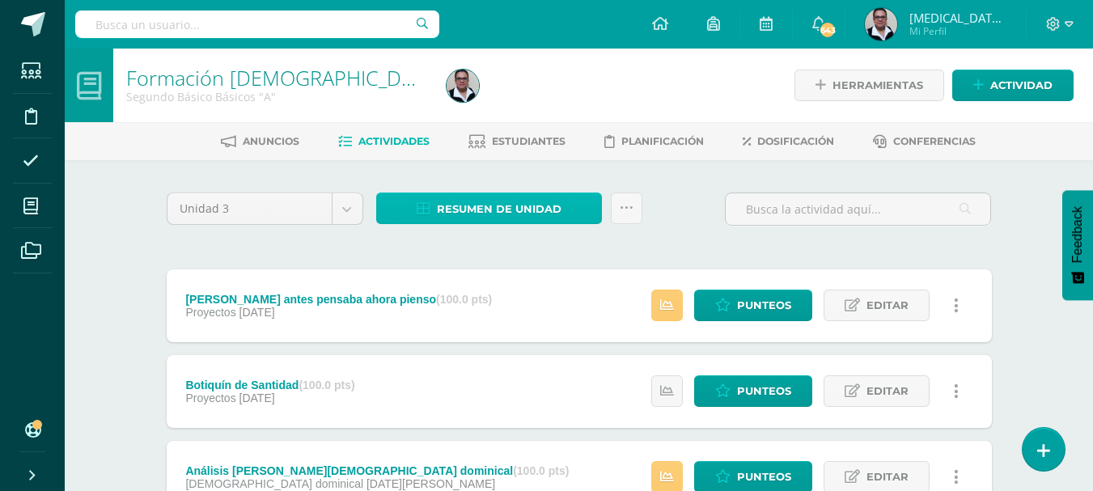
click at [442, 206] on span "Resumen de unidad" at bounding box center [499, 209] width 125 height 30
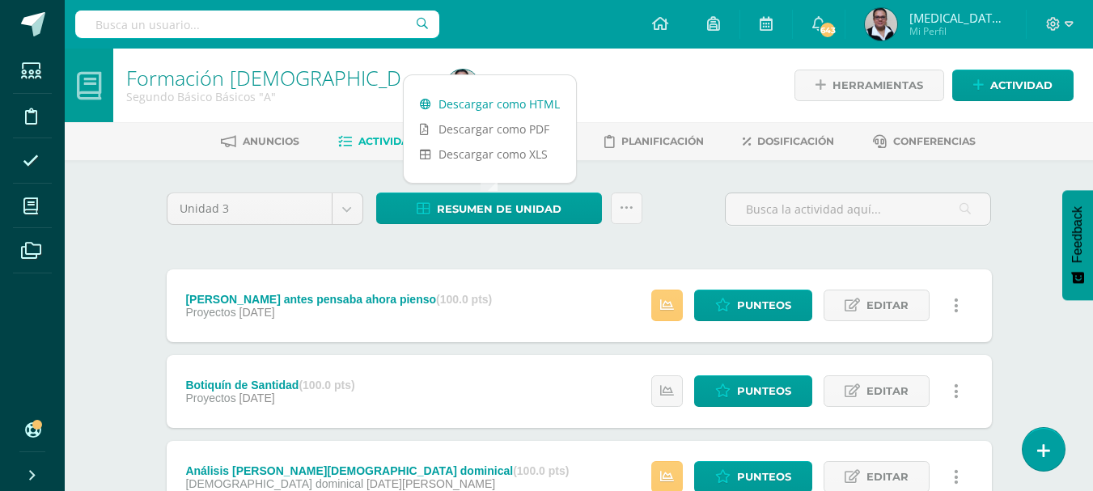
click at [469, 107] on link "Descargar como HTML" at bounding box center [490, 103] width 172 height 25
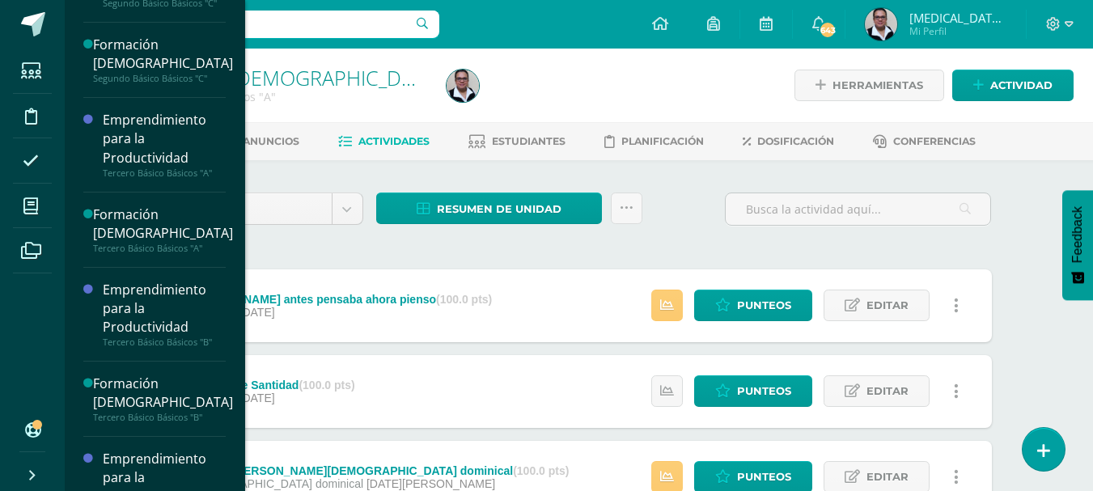
scroll to position [922, 0]
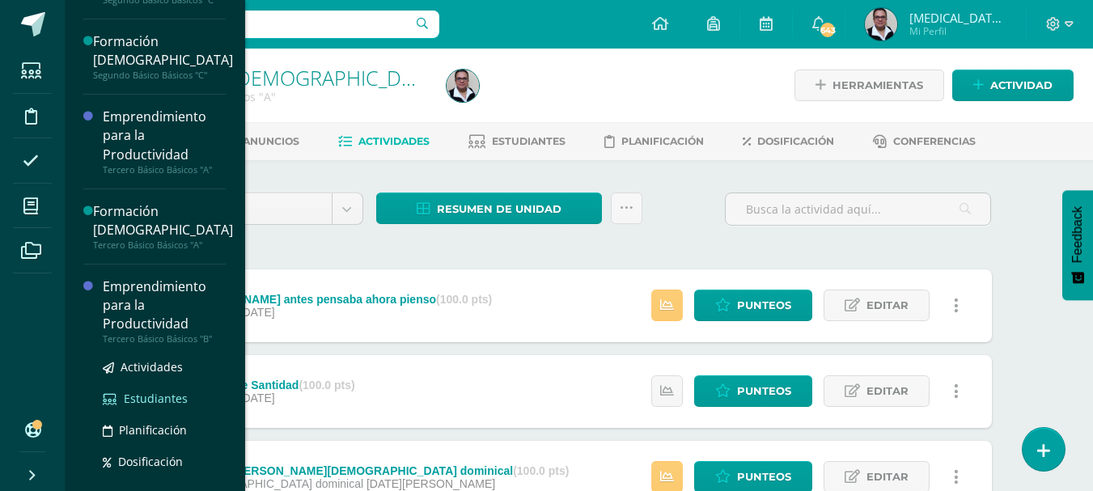
click at [154, 394] on span "Estudiantes" at bounding box center [156, 398] width 64 height 15
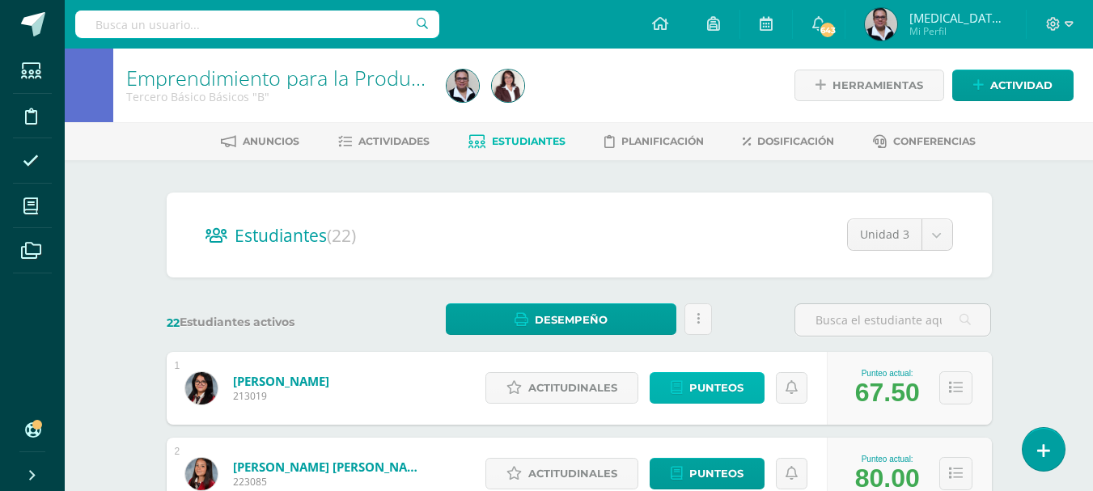
click at [680, 397] on link "Punteos" at bounding box center [707, 388] width 115 height 32
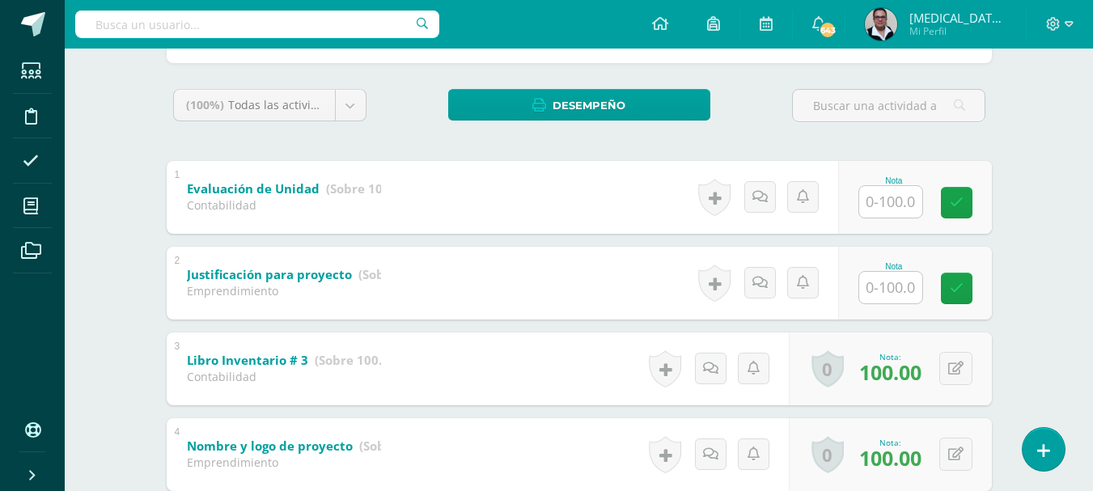
scroll to position [261, 0]
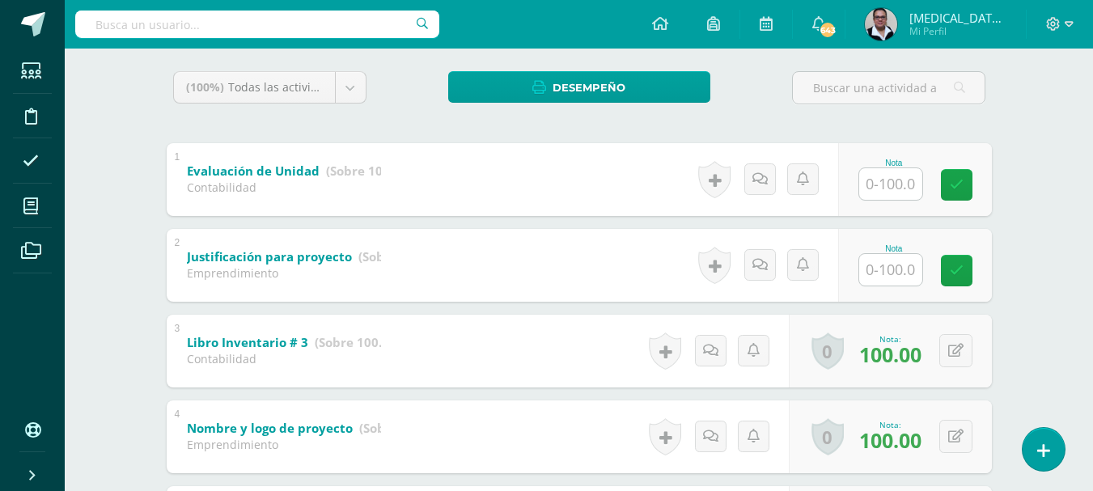
click at [907, 269] on input "text" at bounding box center [890, 270] width 63 height 32
type input "4"
type input "50"
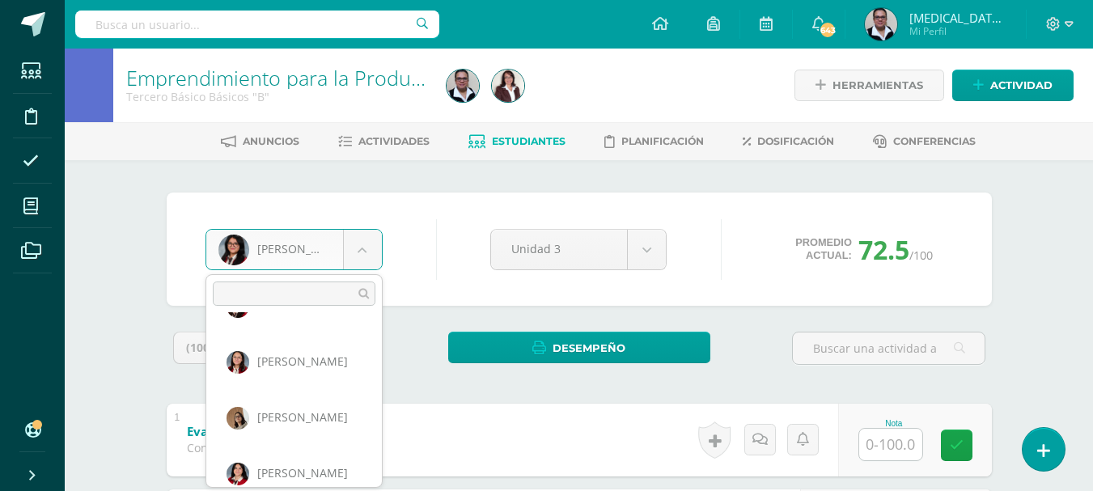
scroll to position [536, 0]
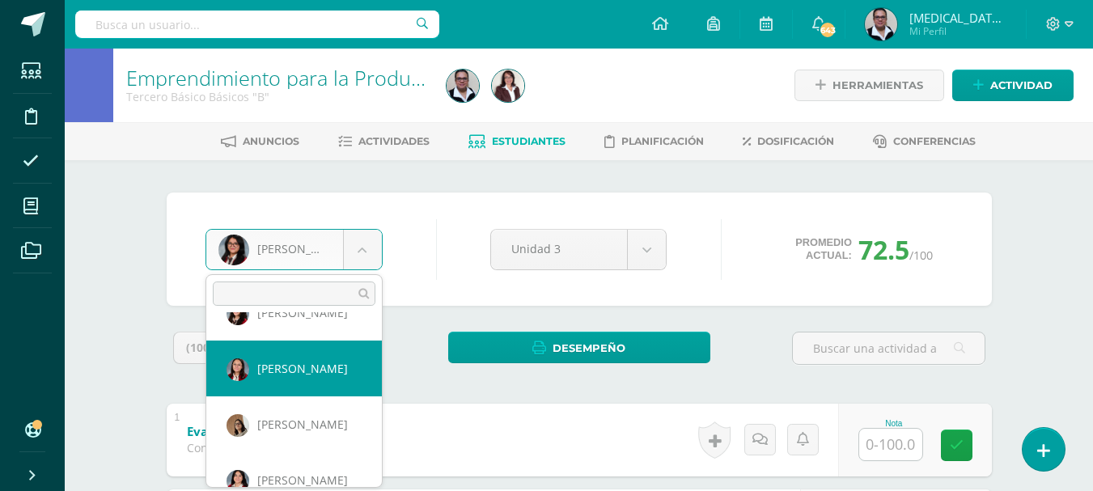
select select "275"
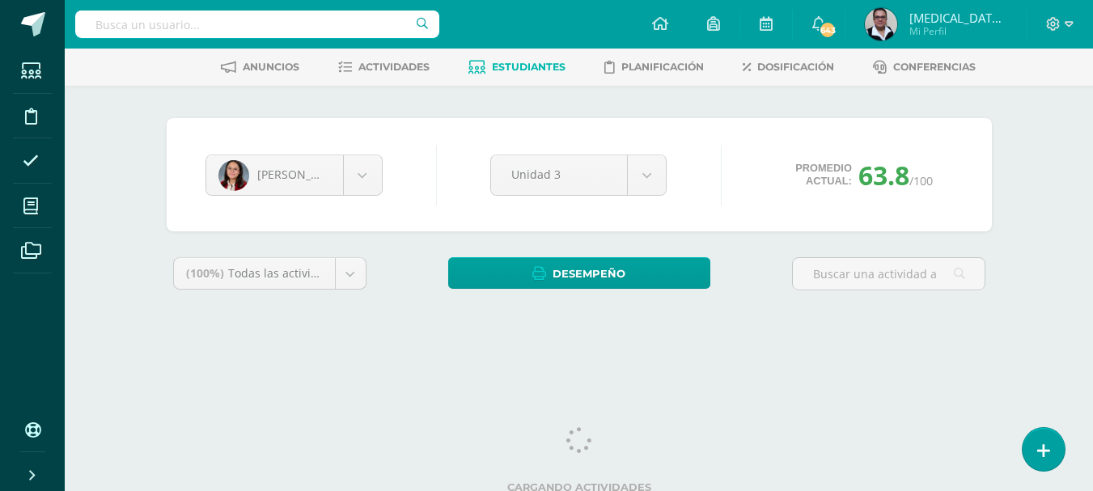
drag, startPoint x: 1100, startPoint y: 87, endPoint x: 1105, endPoint y: 147, distance: 60.1
click at [1093, 147] on html "Estudiantes Disciplina Asistencia Mis cursos Archivos Soporte Ayuda Reportar un…" at bounding box center [546, 144] width 1093 height 436
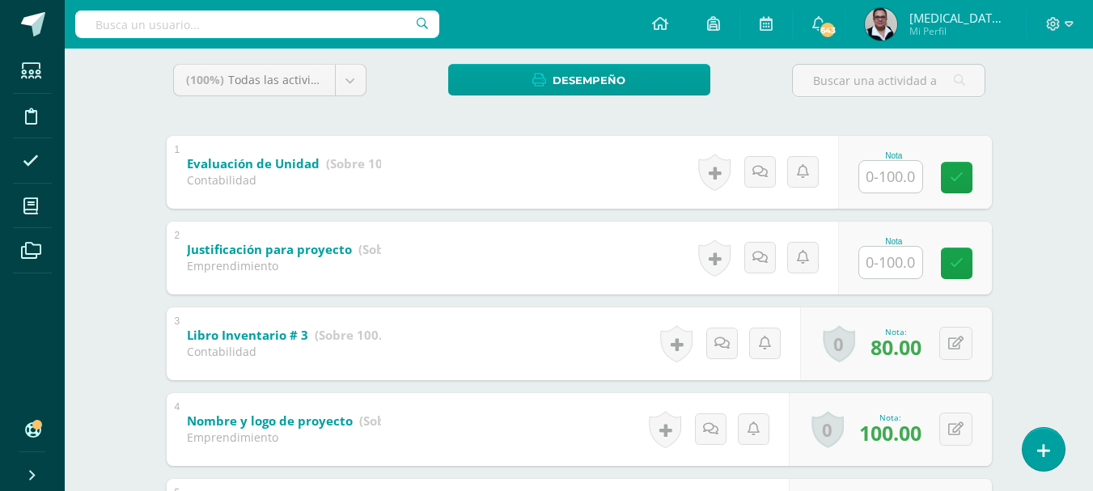
scroll to position [284, 0]
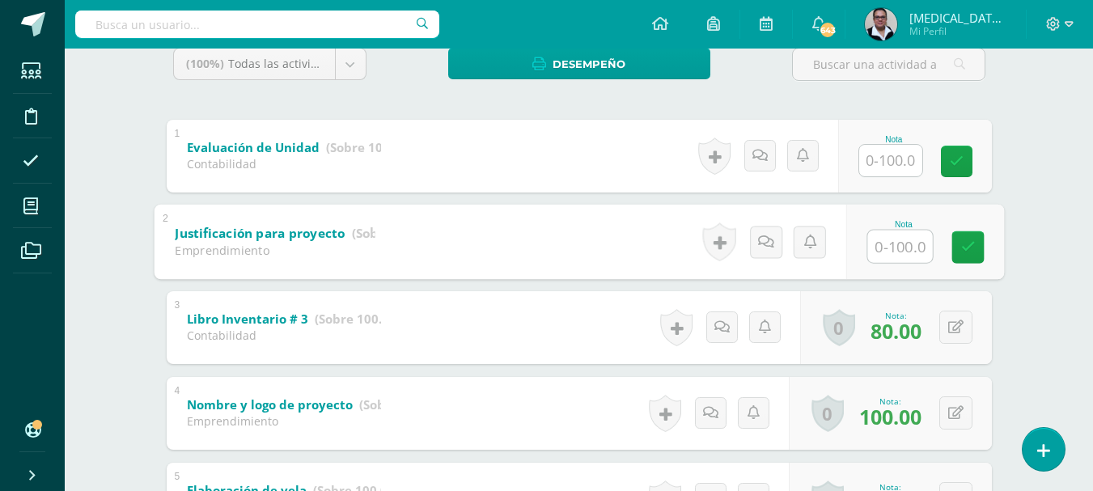
click at [883, 254] on input "text" at bounding box center [899, 246] width 65 height 32
type input "75"
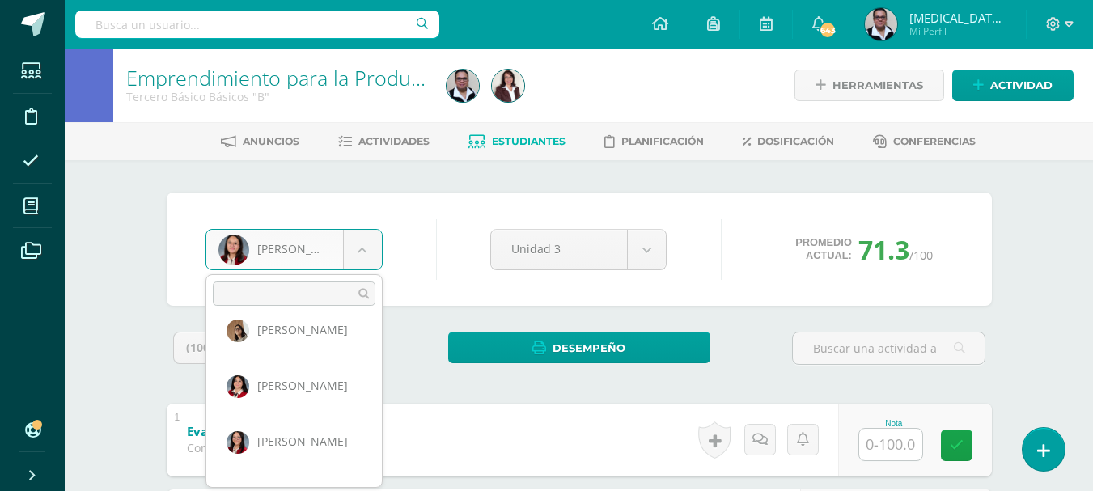
scroll to position [686, 0]
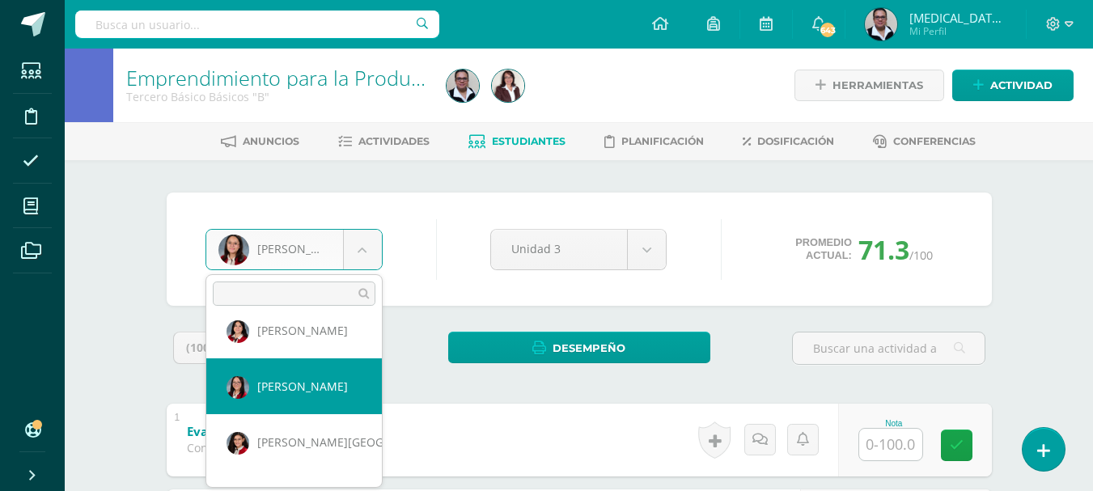
select select "3524"
